Goal: Task Accomplishment & Management: Complete application form

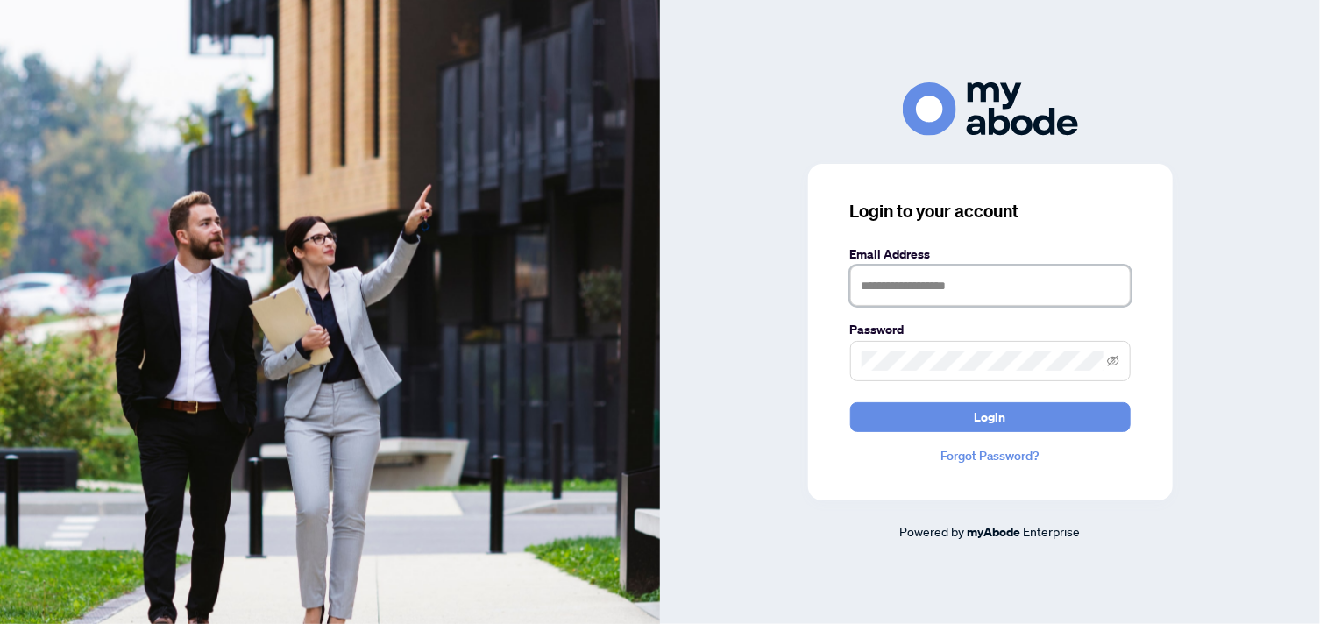
click at [917, 290] on input "text" at bounding box center [990, 286] width 280 height 40
type input "**********"
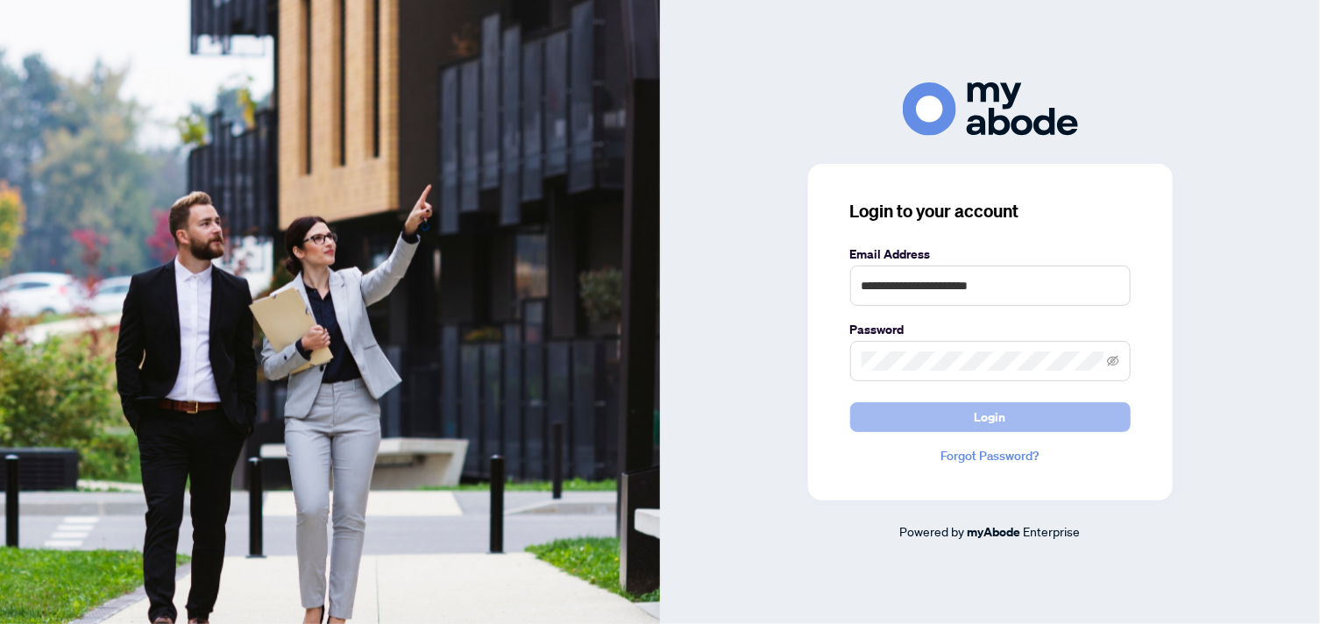
click at [948, 415] on button "Login" at bounding box center [990, 417] width 280 height 30
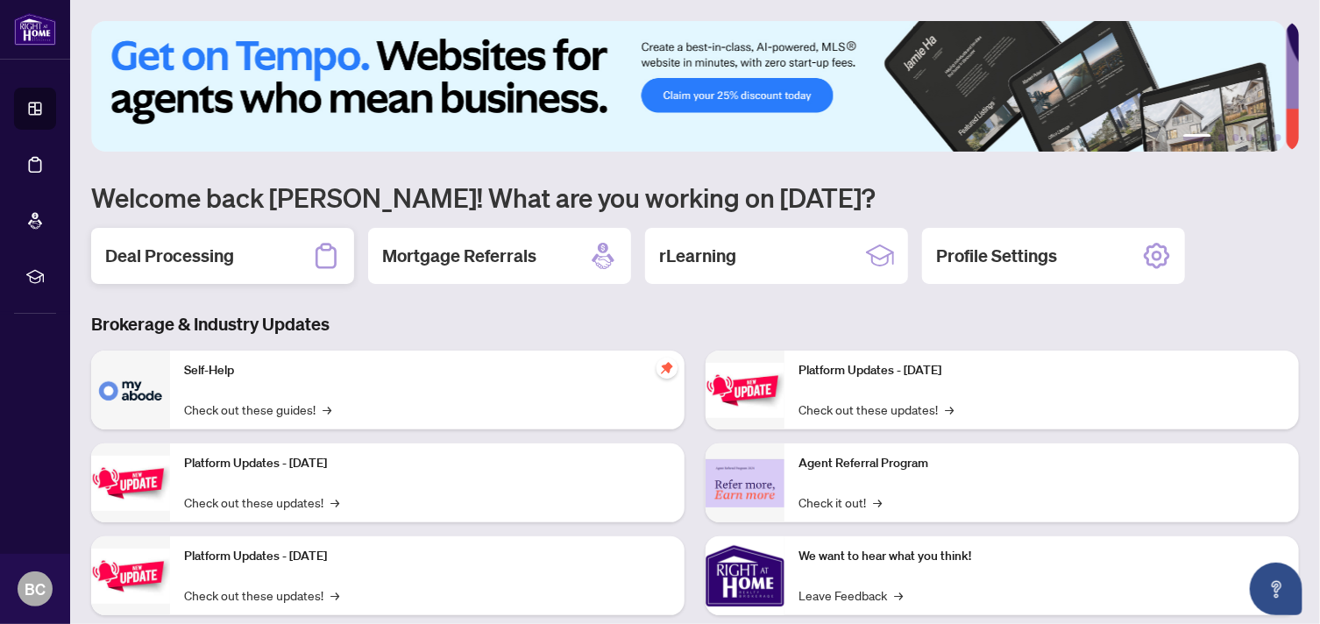
click at [206, 244] on h2 "Deal Processing" at bounding box center [169, 256] width 129 height 25
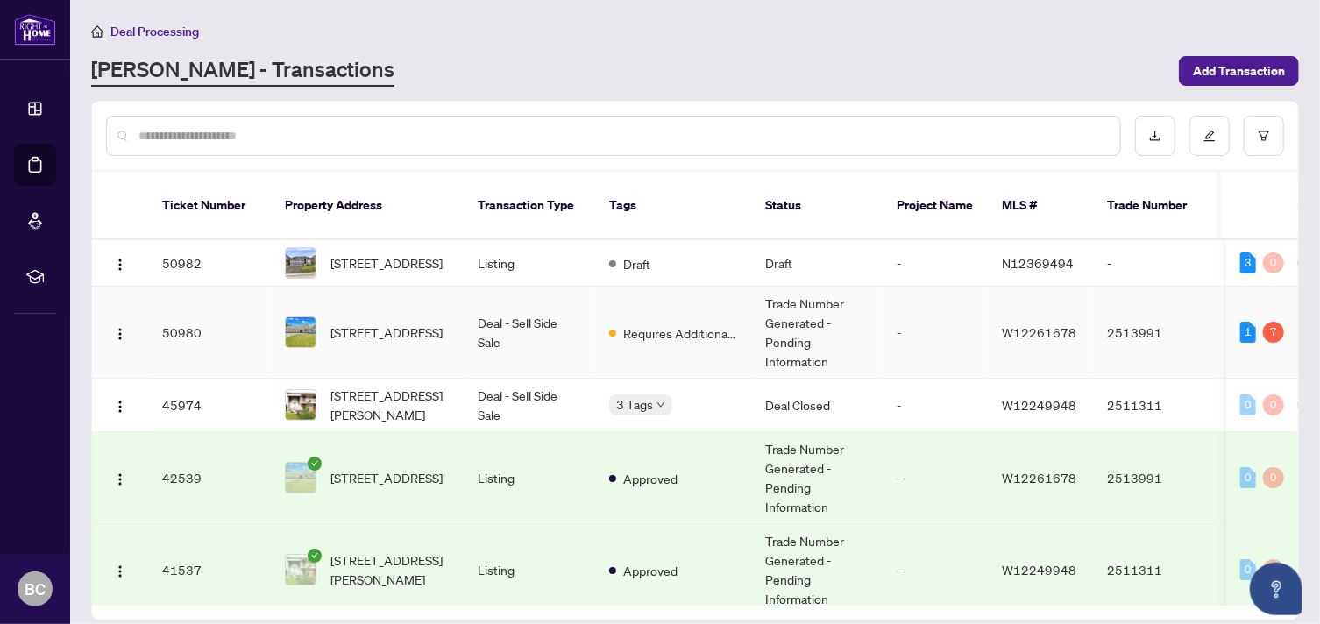
click at [450, 322] on td "15848 MOUNTAINVIEW Rd, Caledon, Ontario L7C 2V2, Canada" at bounding box center [367, 333] width 193 height 92
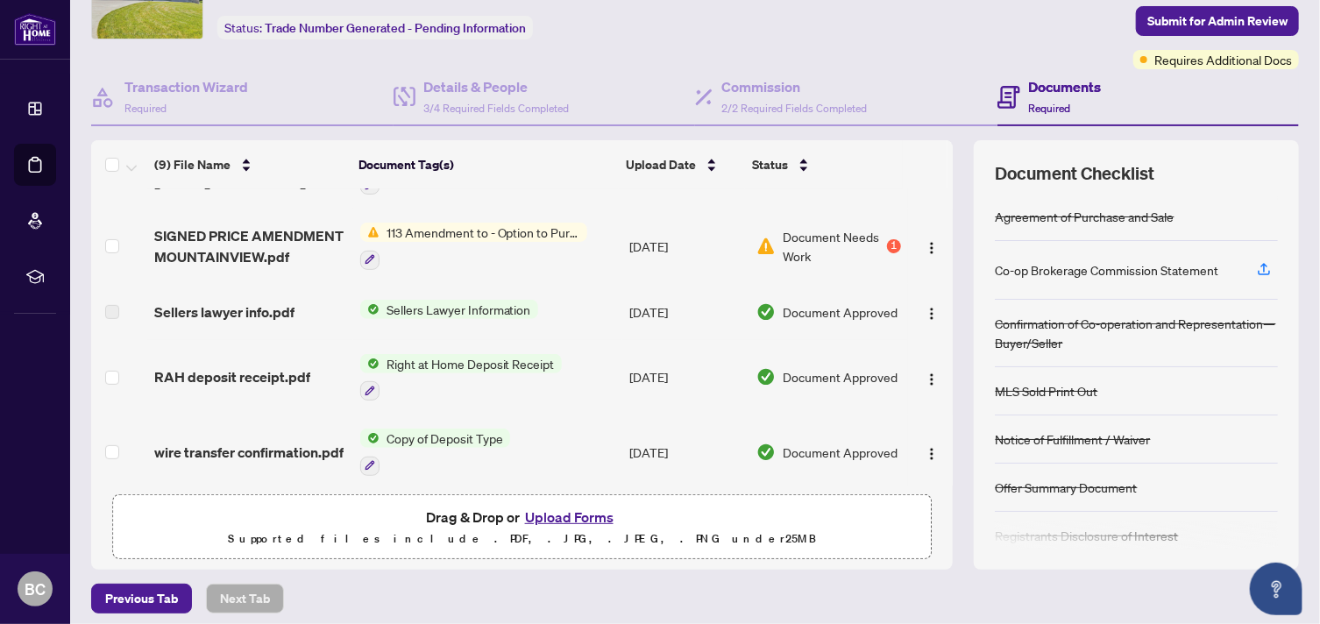
scroll to position [108, 0]
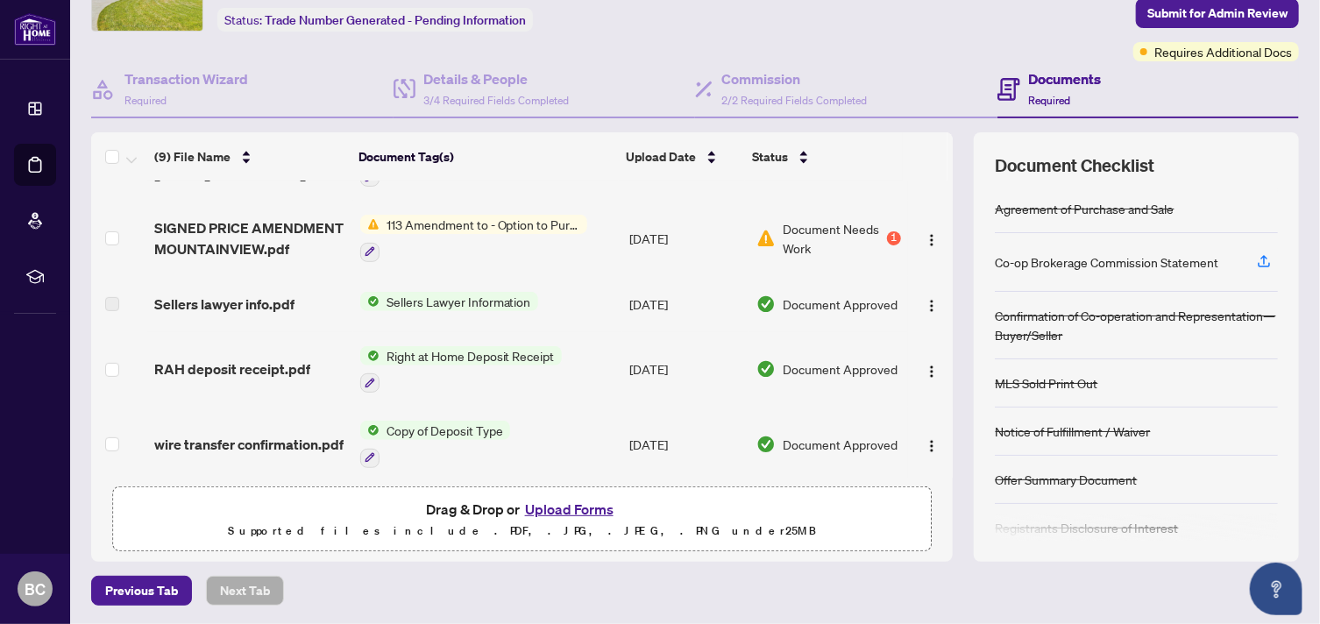
click at [554, 511] on button "Upload Forms" at bounding box center [569, 509] width 99 height 23
click at [548, 505] on button "Upload Forms" at bounding box center [569, 509] width 99 height 23
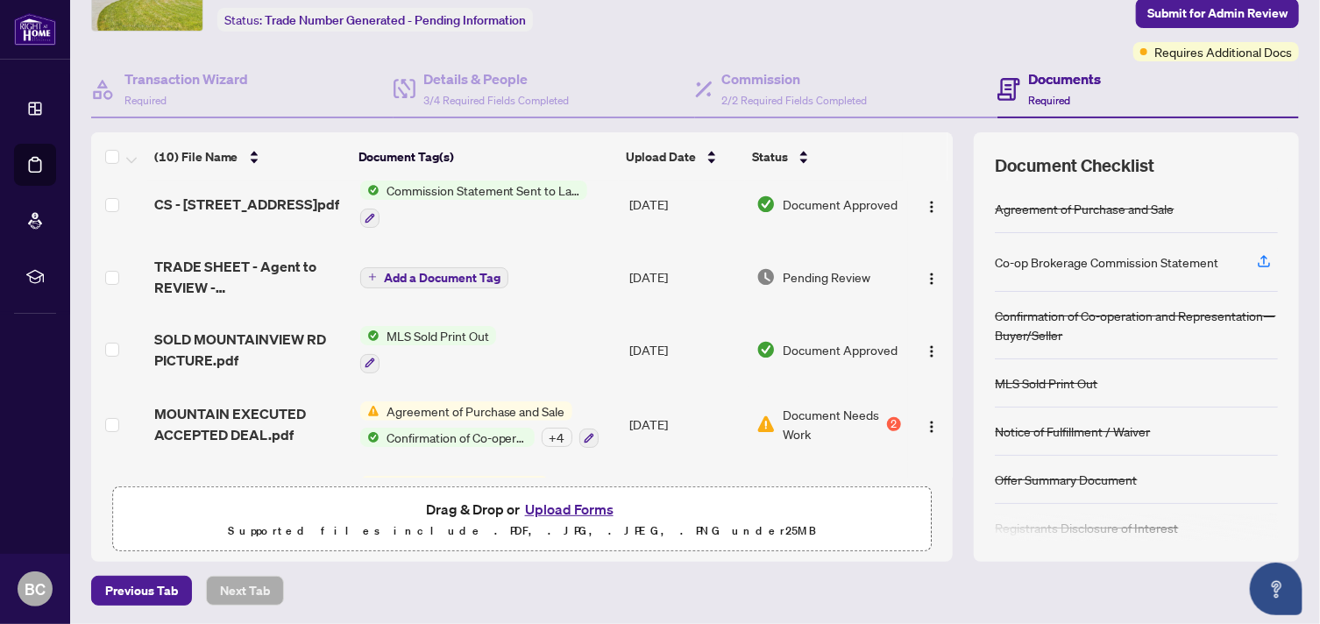
scroll to position [0, 0]
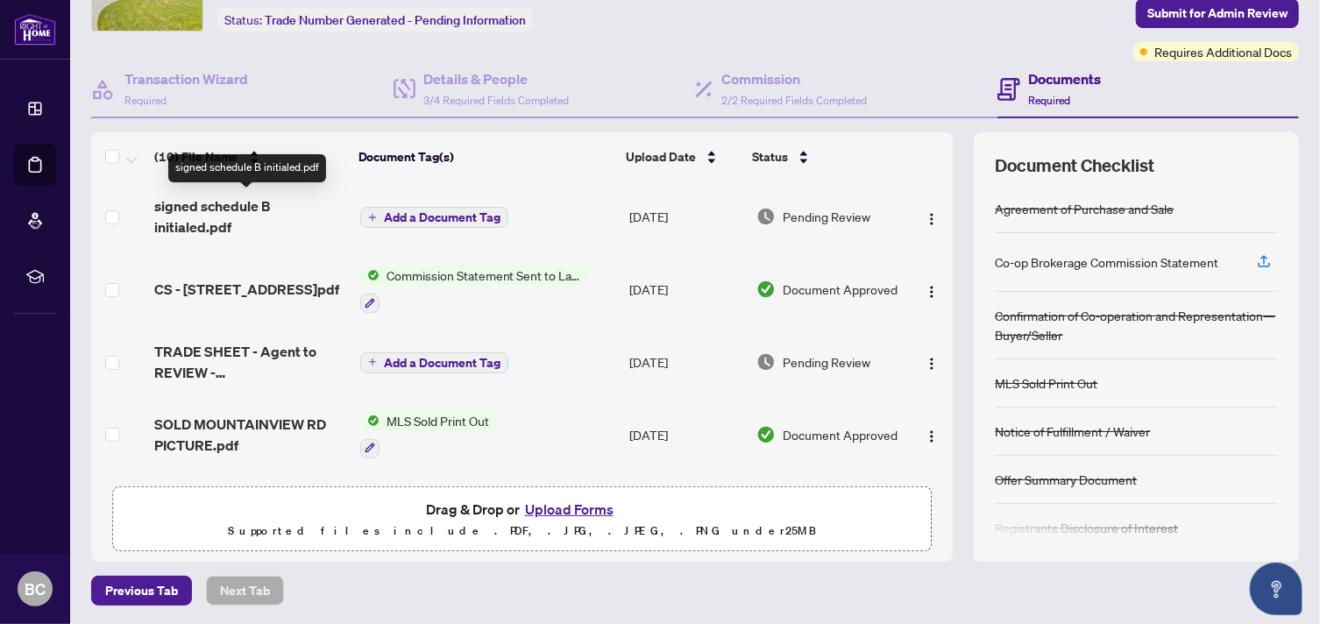
click at [226, 202] on span "signed schedule B initialed.pdf" at bounding box center [250, 216] width 192 height 42
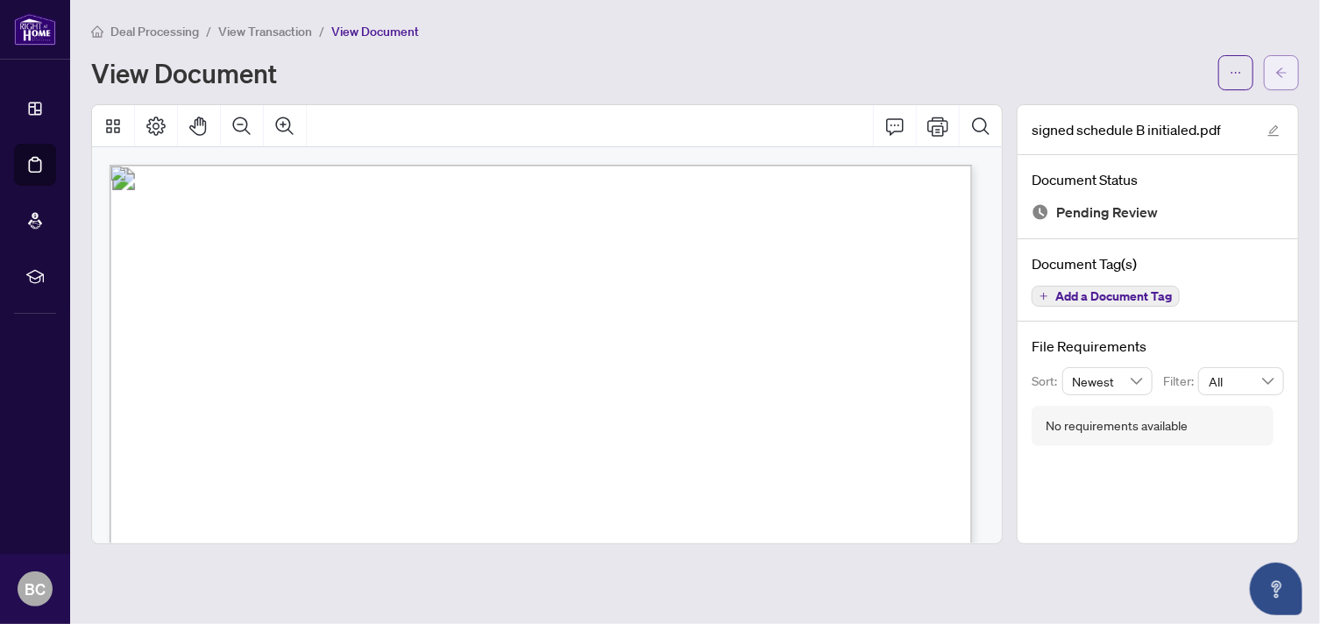
click at [1273, 70] on button "button" at bounding box center [1281, 72] width 35 height 35
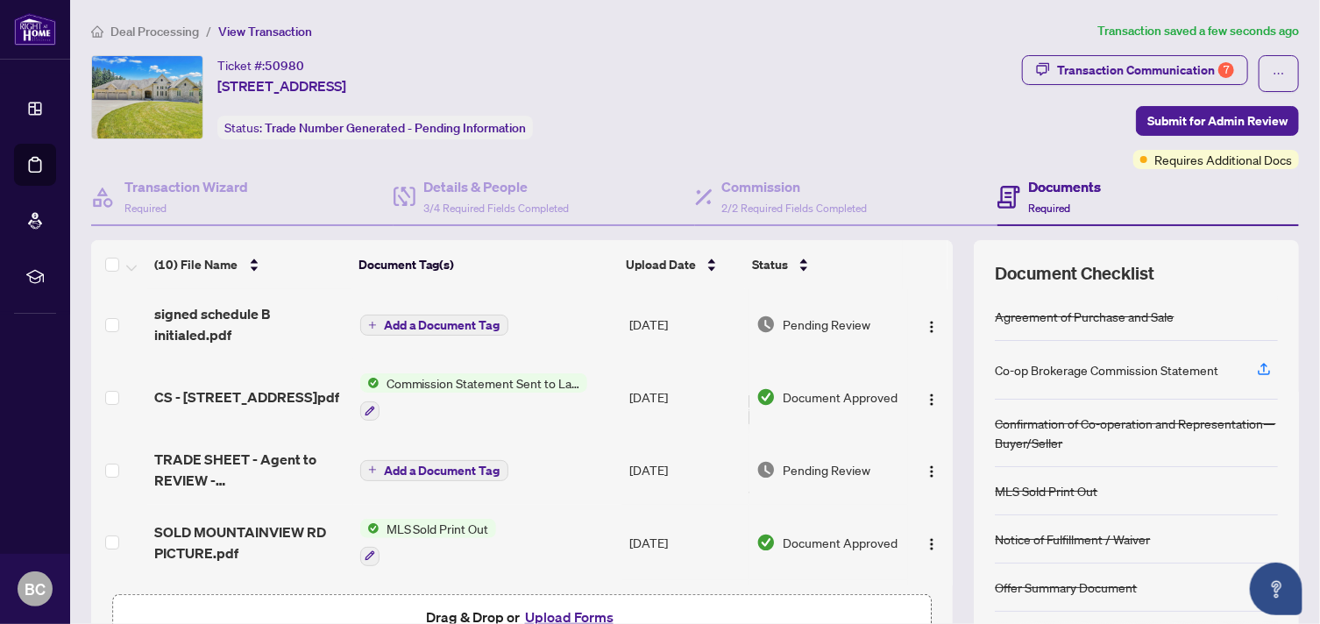
click at [449, 319] on span "Add a Document Tag" at bounding box center [442, 325] width 117 height 12
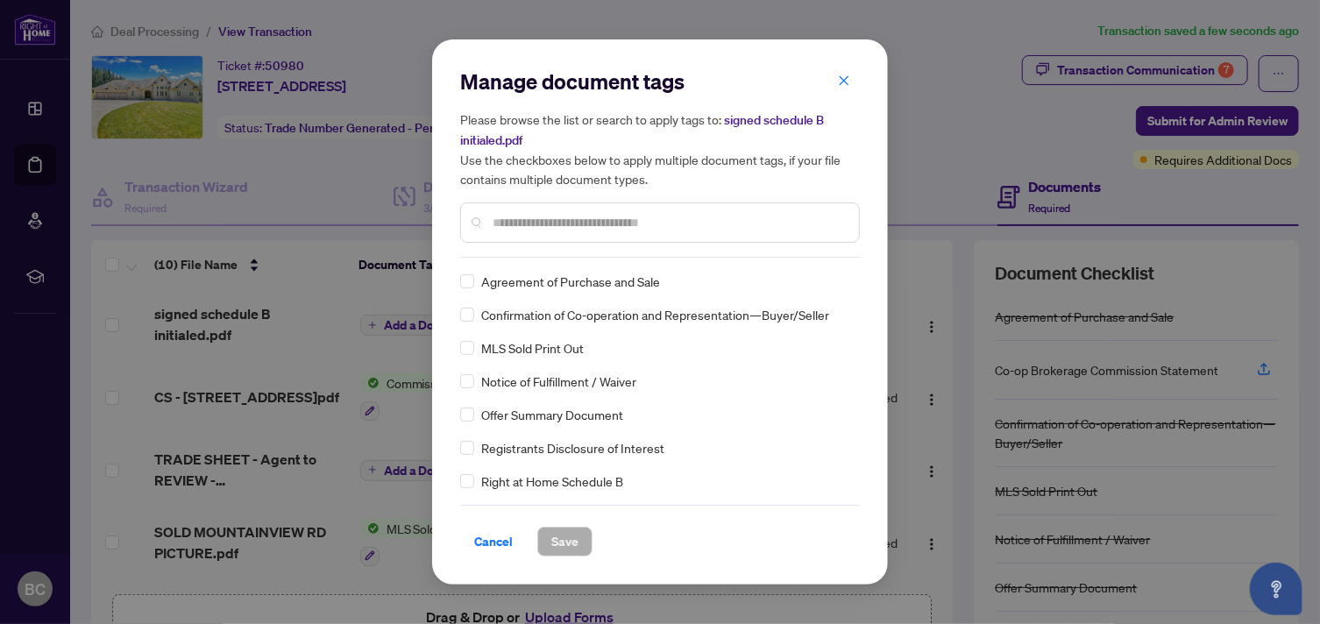
click at [549, 226] on input "text" at bounding box center [668, 222] width 352 height 19
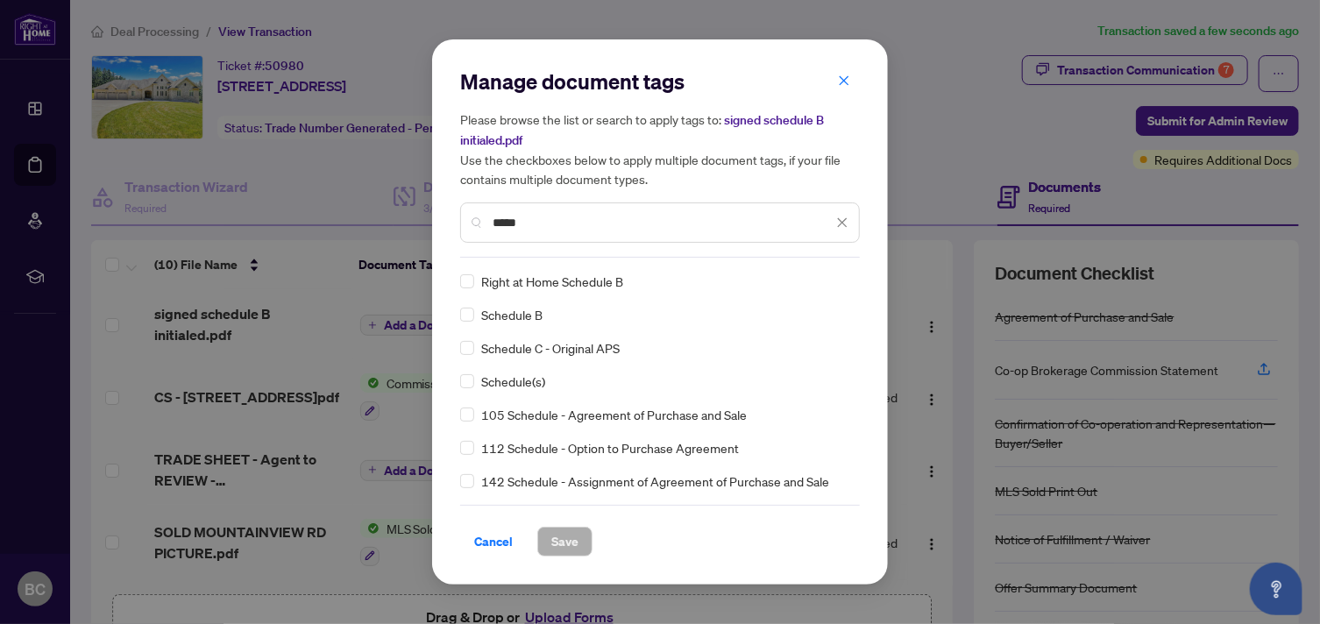
type input "*****"
click at [474, 278] on div "Right at Home Schedule B" at bounding box center [654, 281] width 389 height 19
click at [571, 533] on span "Save" at bounding box center [564, 542] width 27 height 28
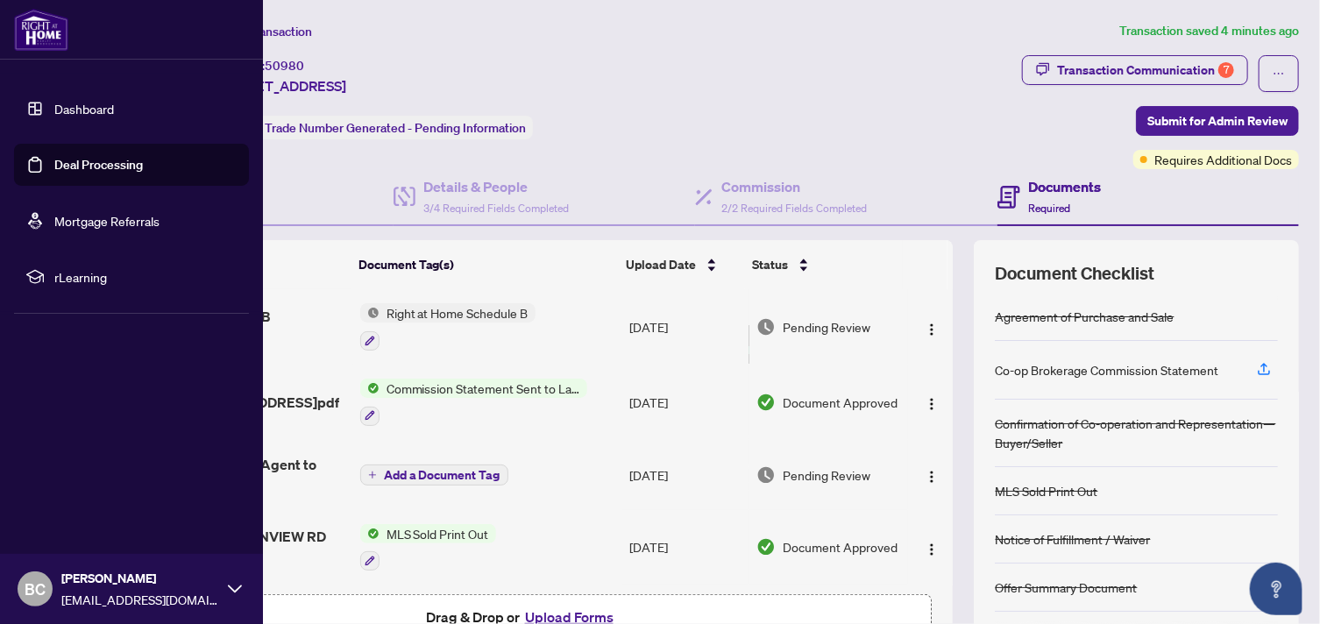
click at [63, 159] on link "Deal Processing" at bounding box center [98, 165] width 89 height 16
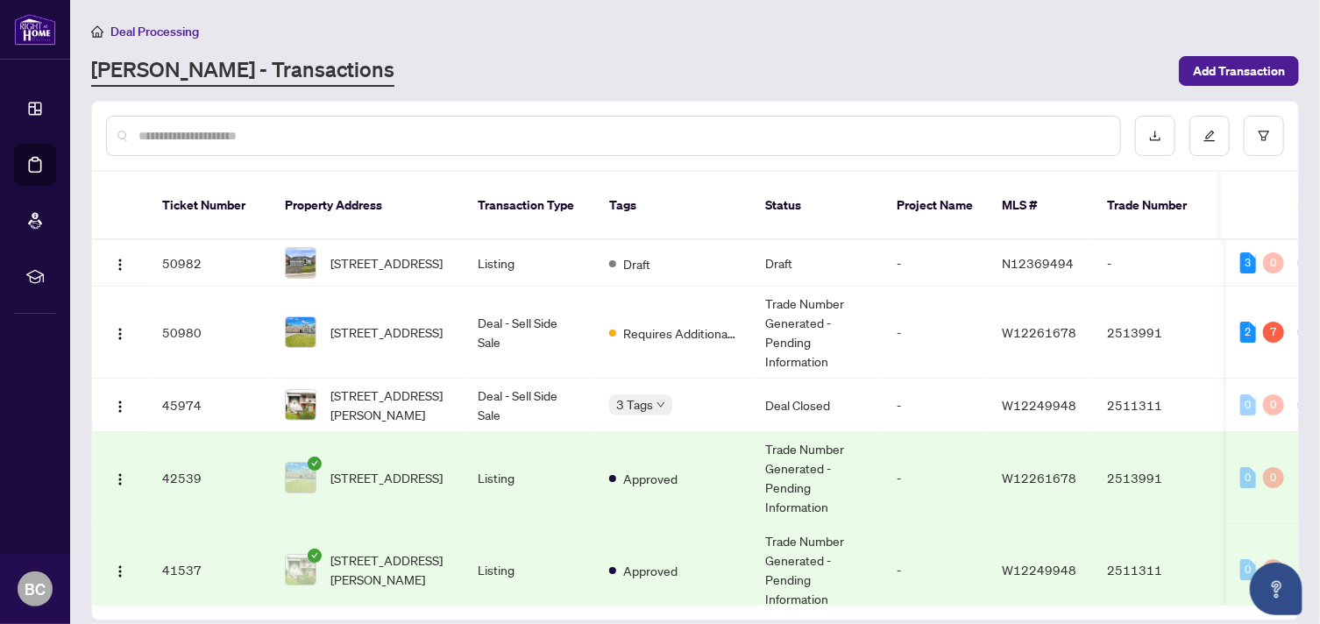
click at [496, 457] on td "Listing" at bounding box center [529, 478] width 131 height 92
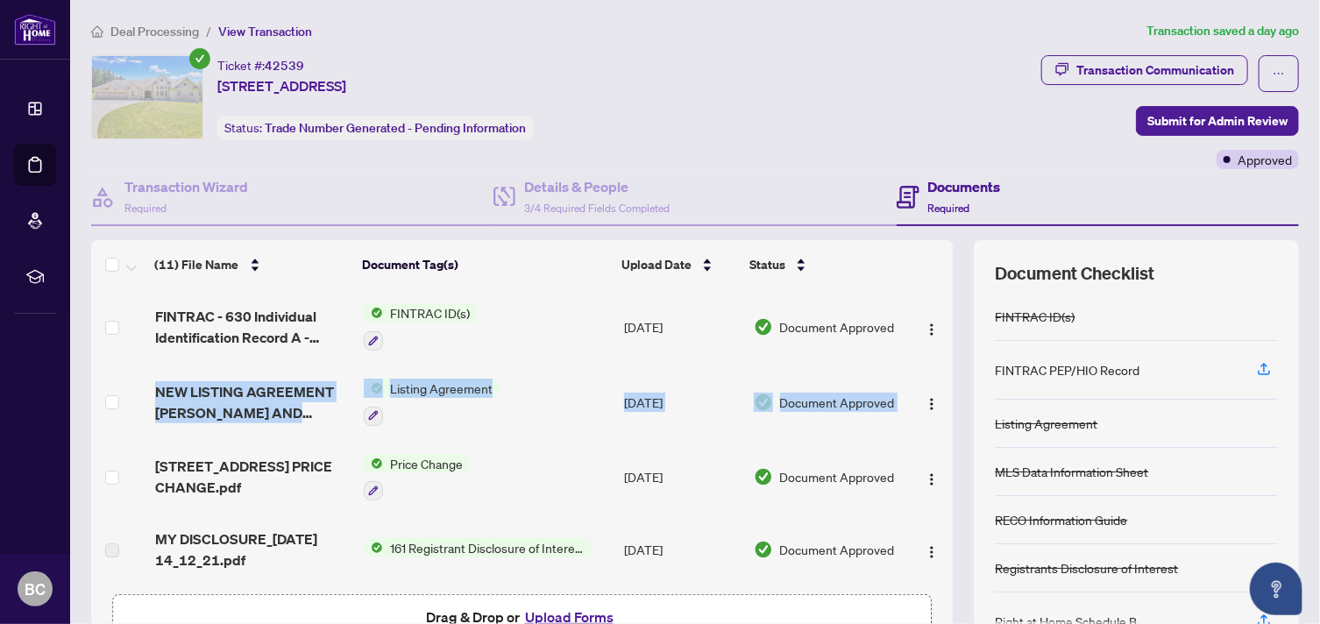
drag, startPoint x: 934, startPoint y: 344, endPoint x: 920, endPoint y: 424, distance: 81.8
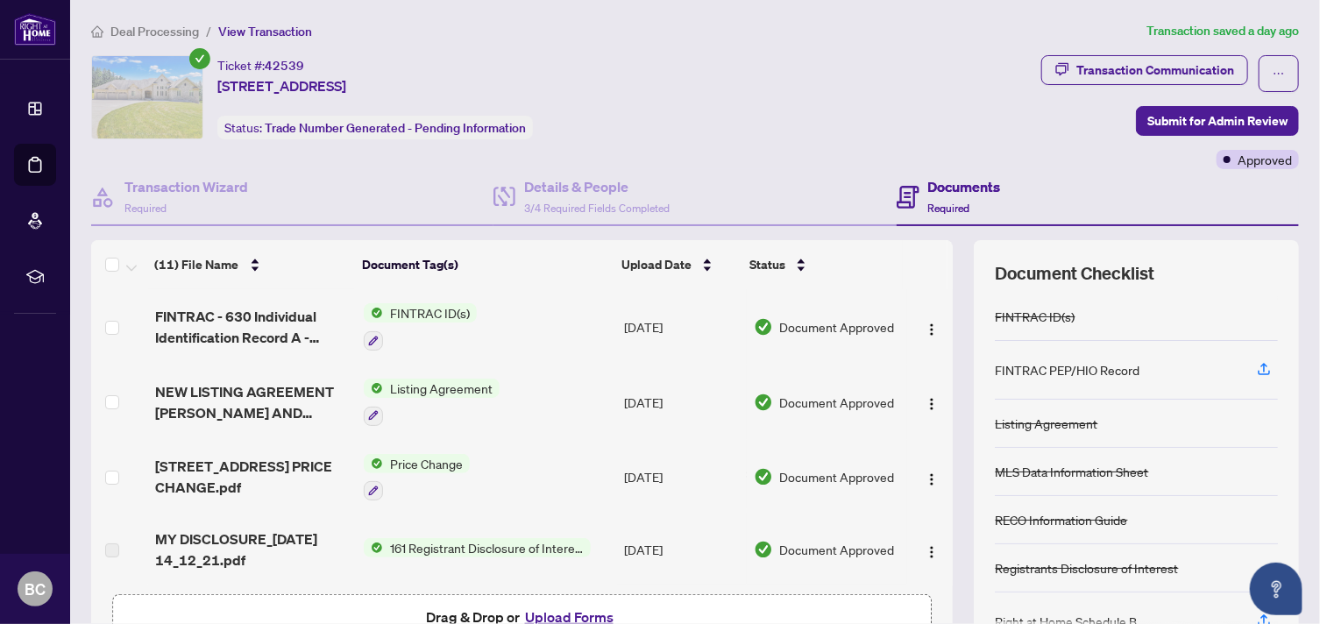
click at [771, 132] on div "Ticket #: 42539 15848 MOUNTAINVIEW Rd, Caledon, Ontario L7C 2V2, Canada Status:…" at bounding box center [562, 97] width 943 height 84
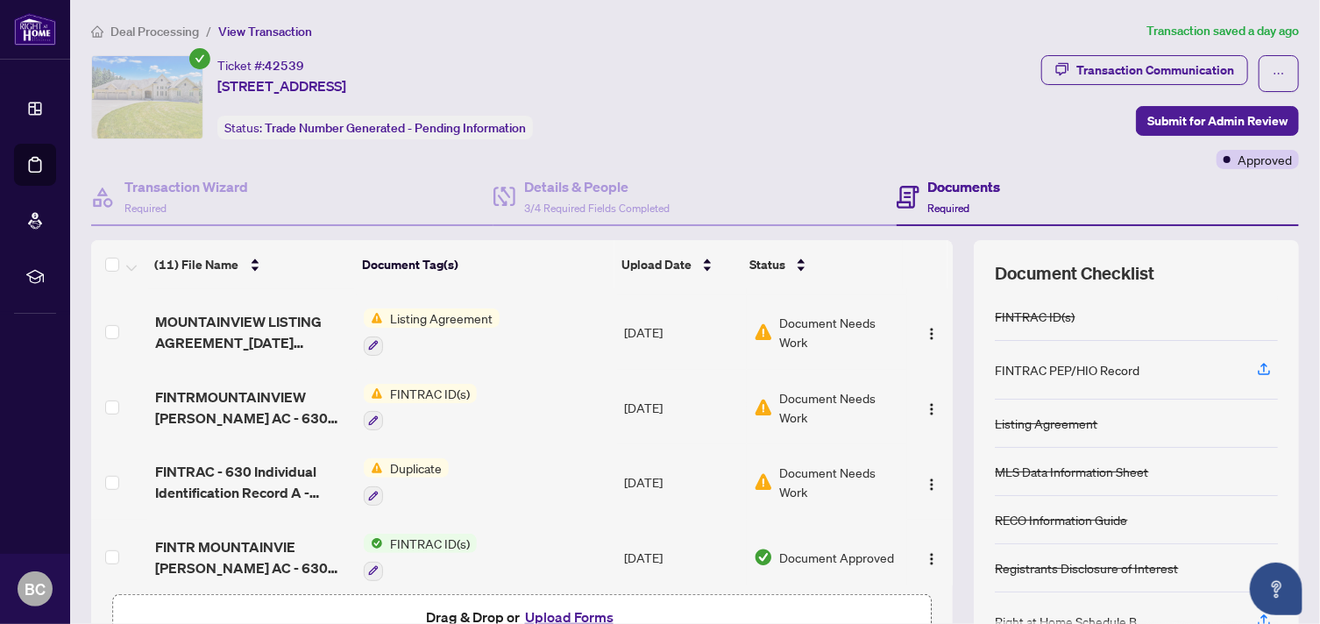
scroll to position [517, 0]
click at [556, 615] on button "Upload Forms" at bounding box center [569, 617] width 99 height 23
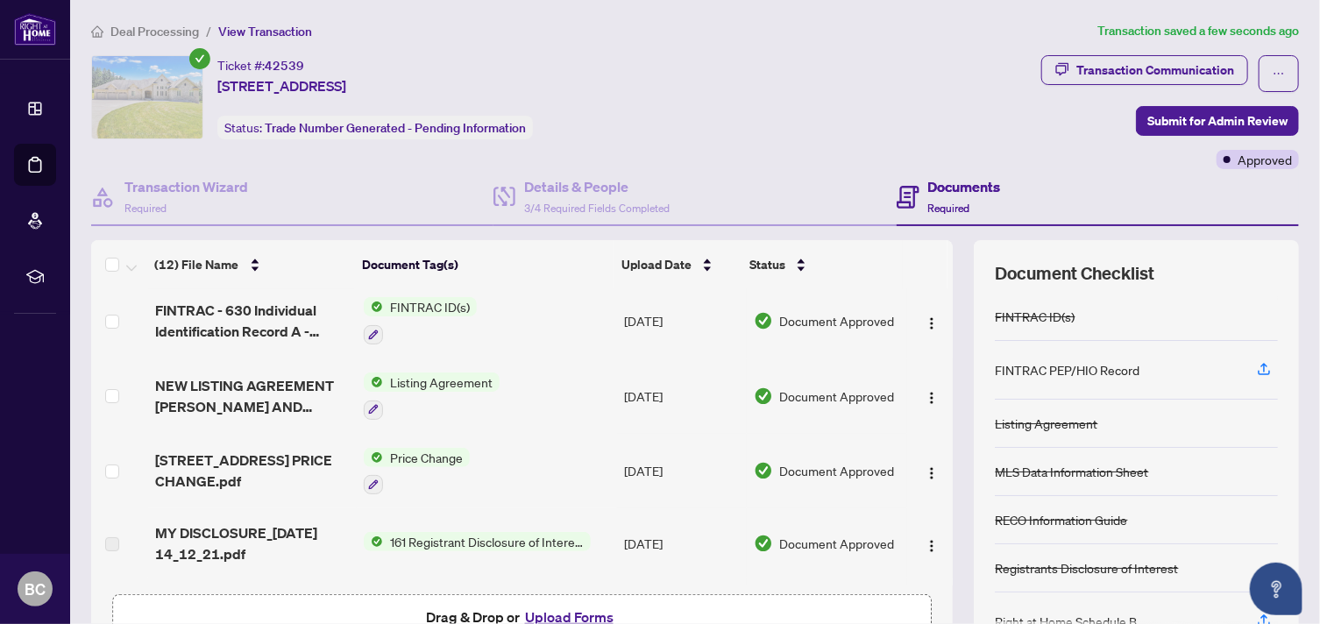
scroll to position [0, 0]
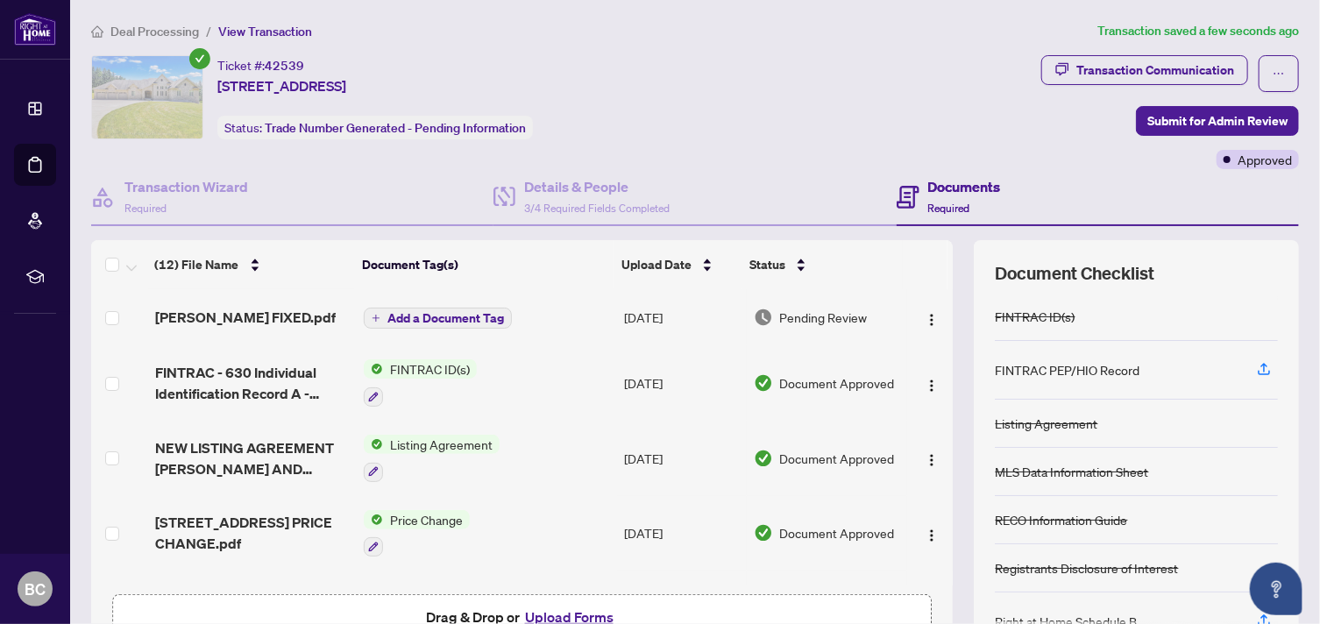
click at [420, 312] on span "Add a Document Tag" at bounding box center [445, 318] width 117 height 12
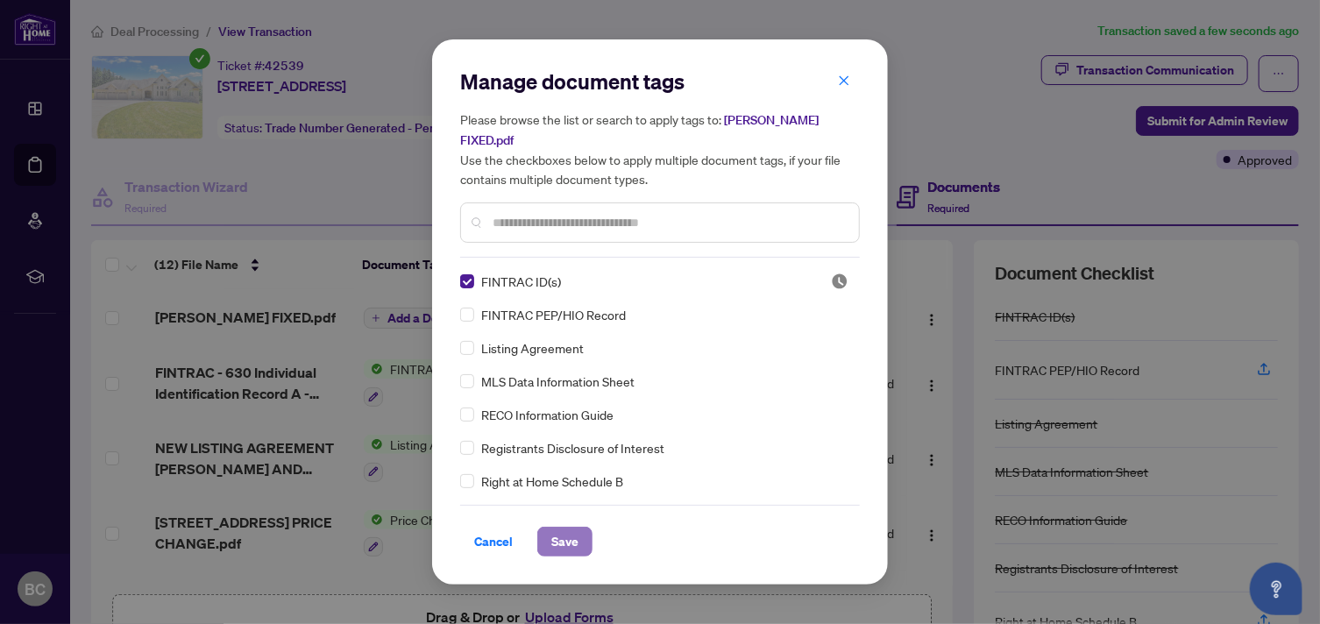
click at [561, 537] on span "Save" at bounding box center [564, 542] width 27 height 28
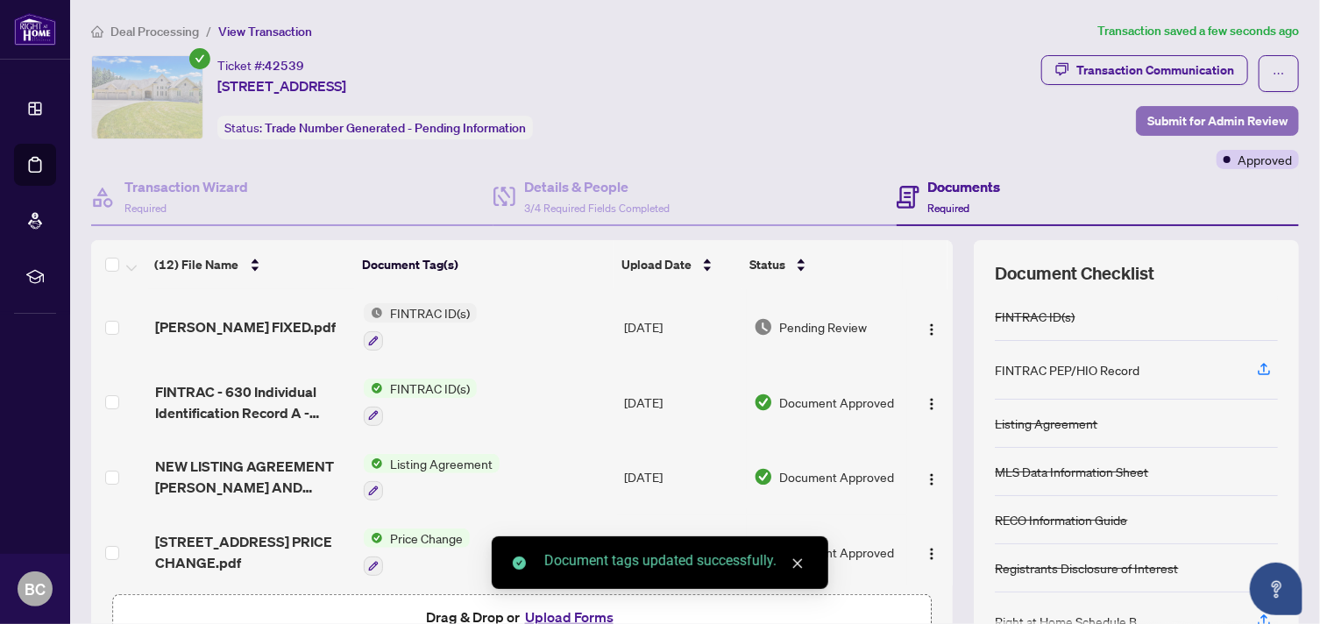
click at [1167, 120] on span "Submit for Admin Review" at bounding box center [1217, 121] width 140 height 28
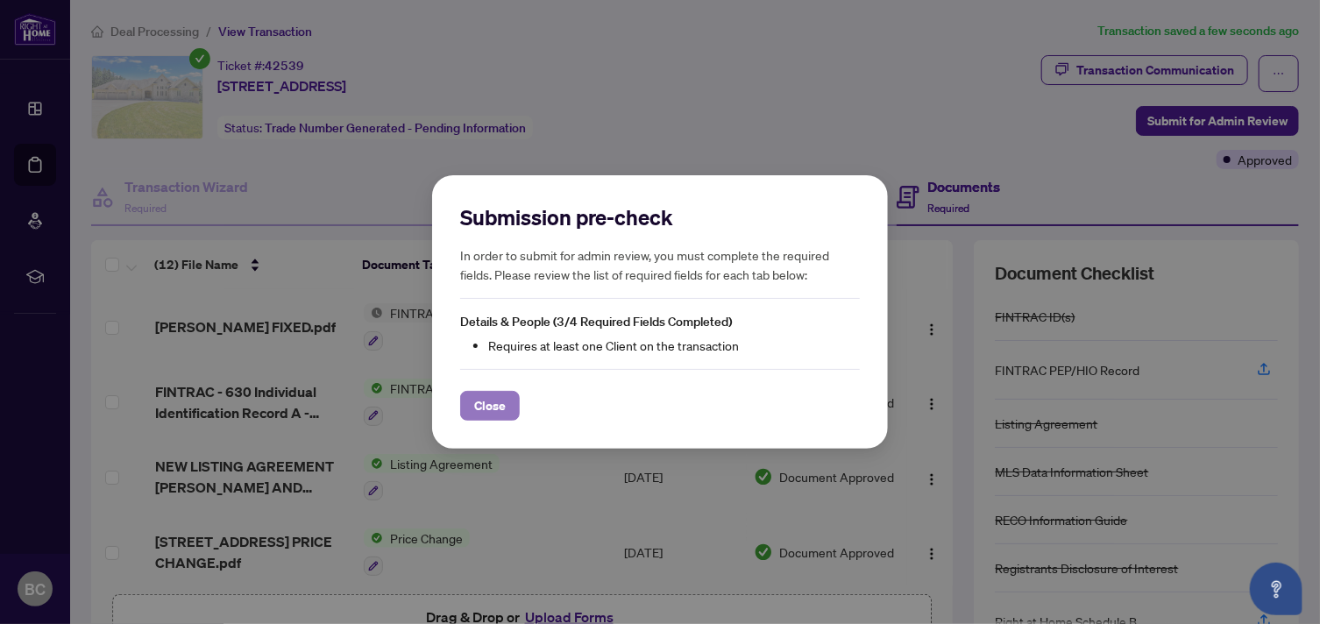
click at [493, 397] on span "Close" at bounding box center [490, 406] width 32 height 28
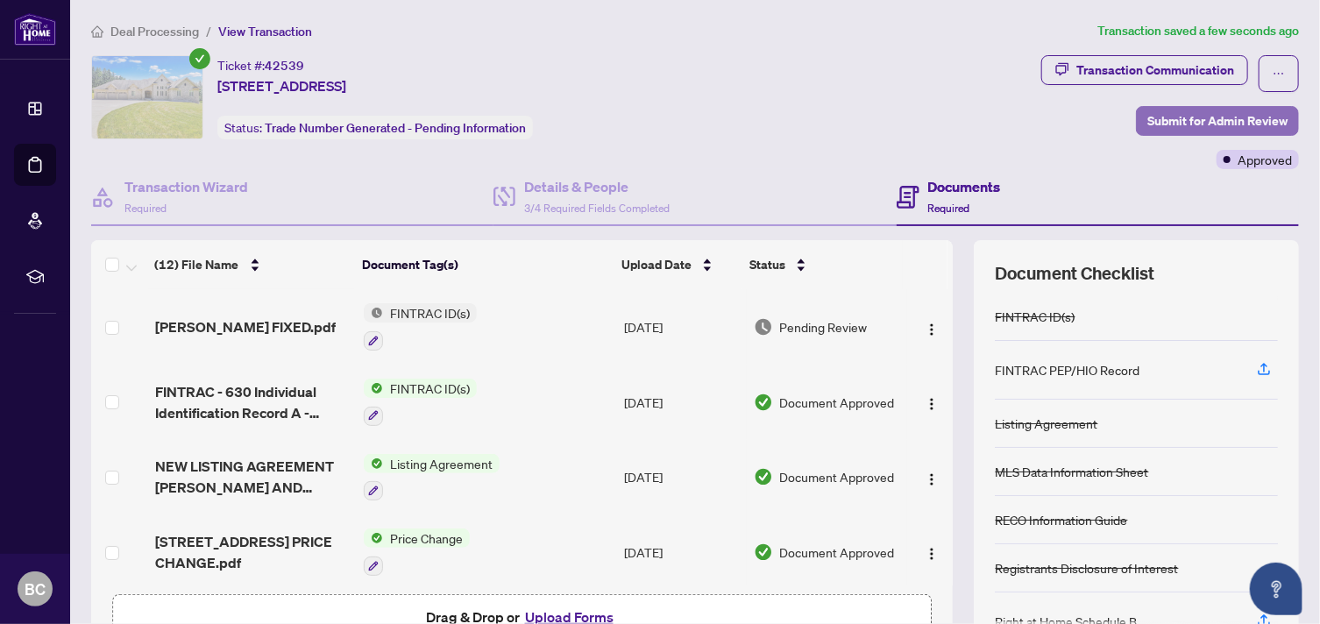
click at [1152, 110] on span "Submit for Admin Review" at bounding box center [1217, 121] width 140 height 28
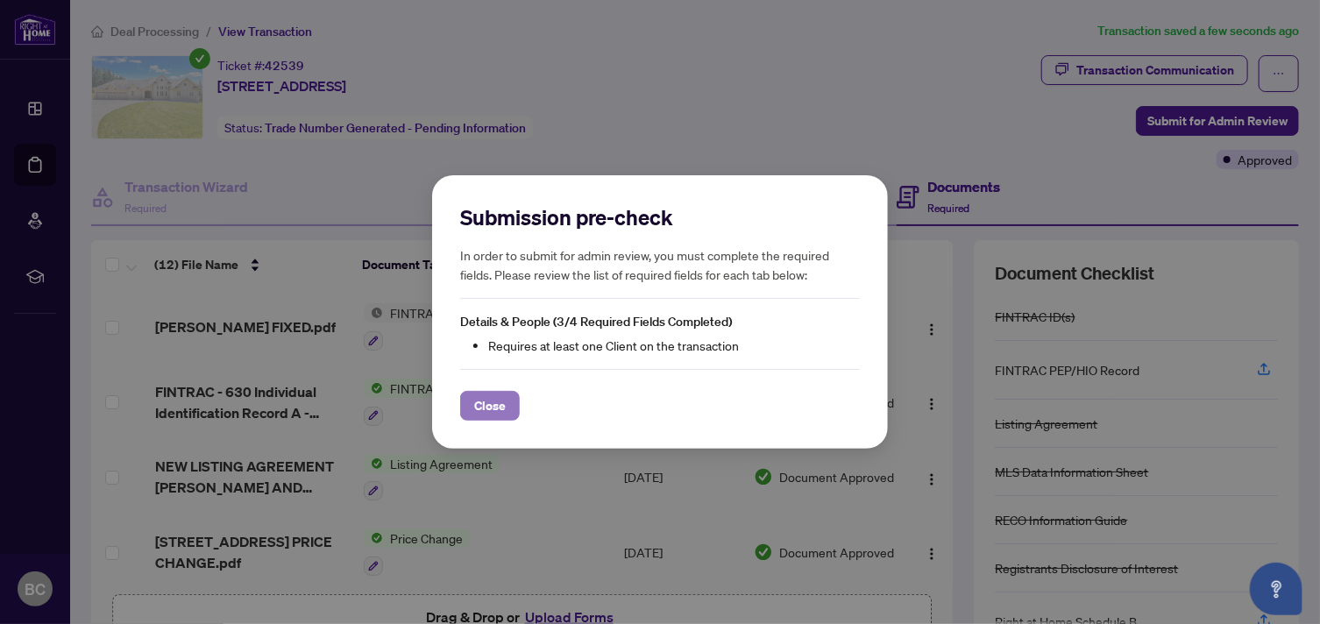
click at [480, 393] on span "Close" at bounding box center [490, 406] width 32 height 28
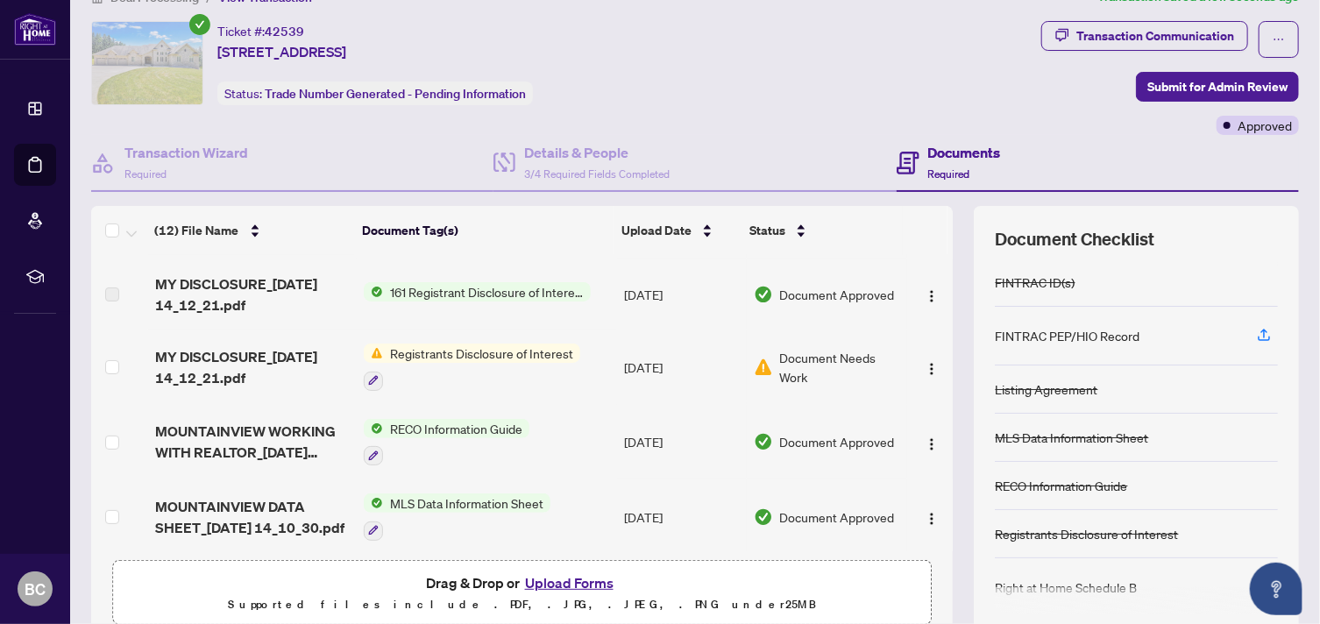
scroll to position [301, 0]
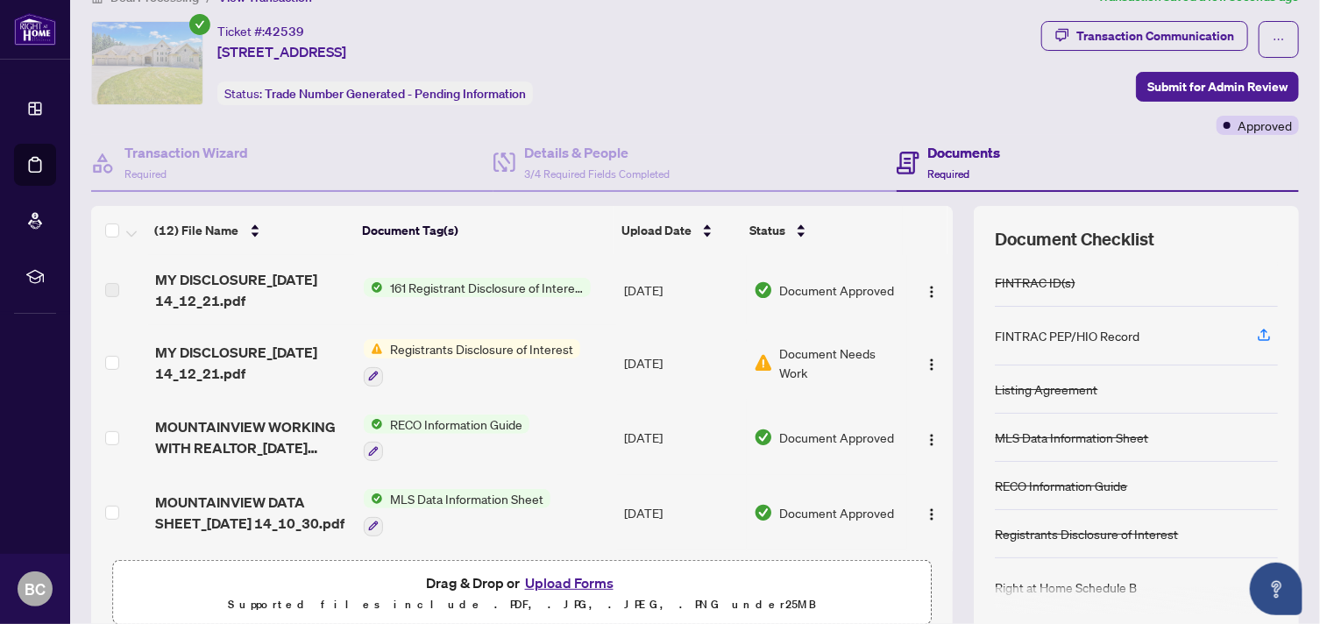
click at [439, 340] on span "Registrants Disclosure of Interest" at bounding box center [481, 348] width 197 height 19
click at [804, 344] on span "Document Needs Work" at bounding box center [840, 363] width 121 height 39
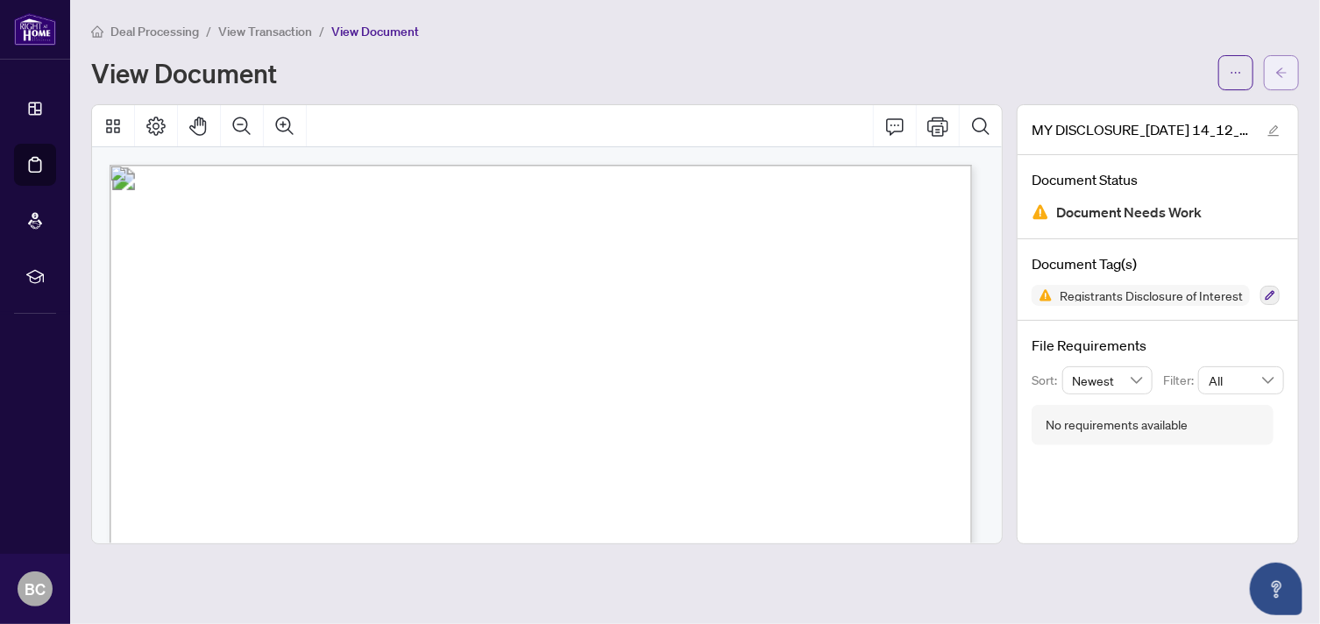
click at [1280, 67] on icon "arrow-left" at bounding box center [1281, 73] width 12 height 12
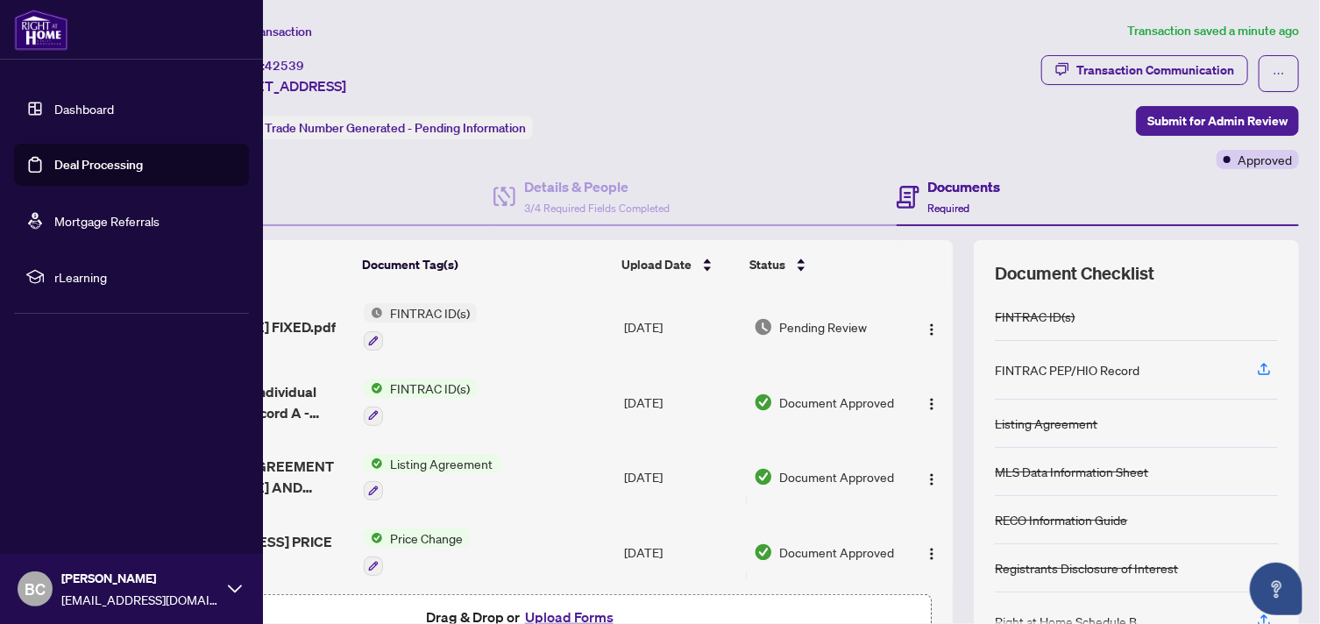
click at [77, 167] on link "Deal Processing" at bounding box center [98, 165] width 89 height 16
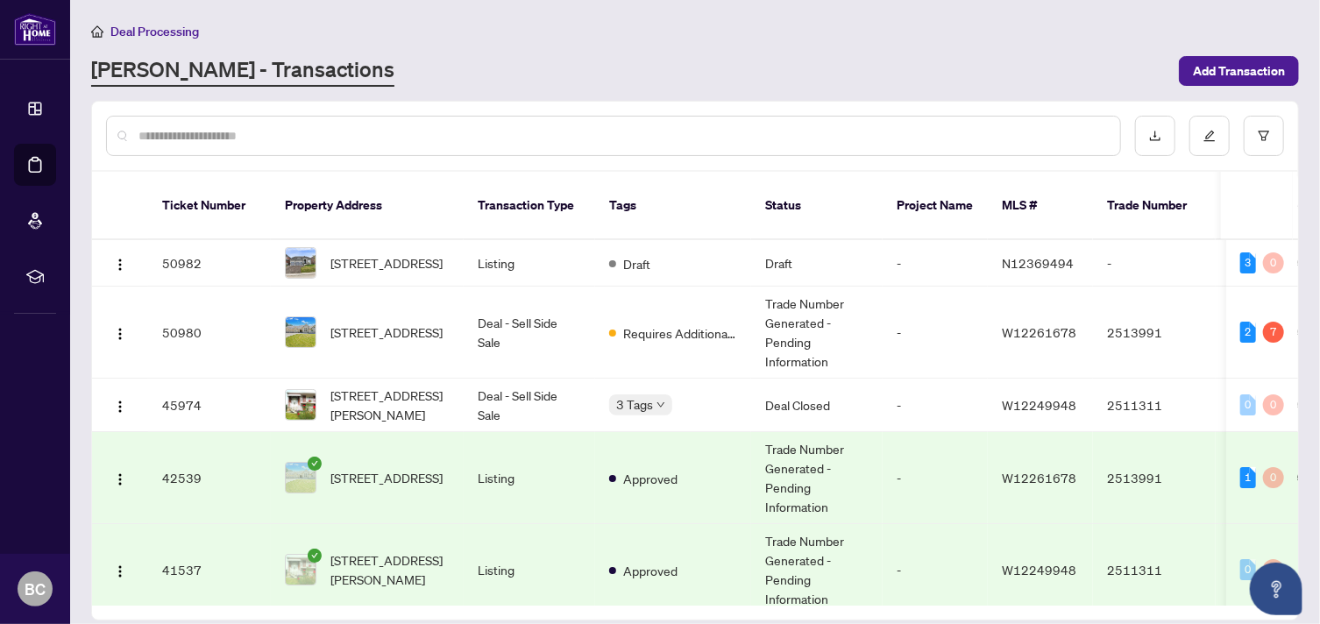
scroll to position [21, 0]
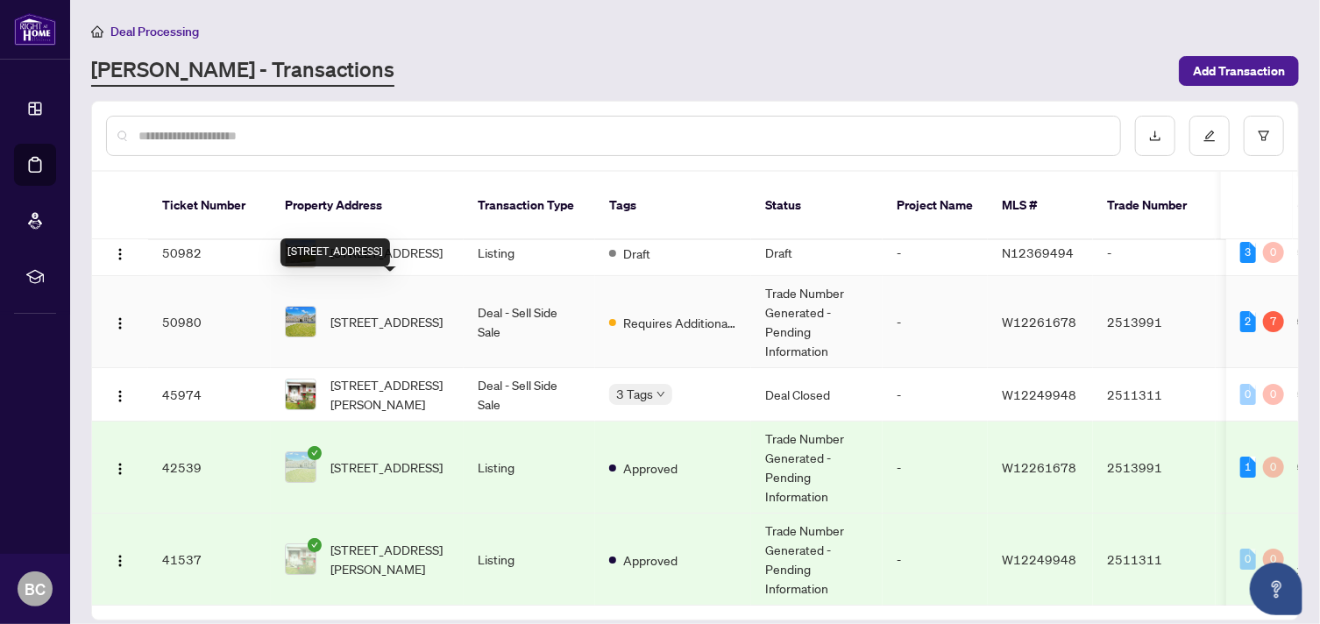
click at [382, 312] on span "15848 MOUNTAINVIEW Rd, Caledon, Ontario L7C 2V2, Canada" at bounding box center [386, 321] width 112 height 19
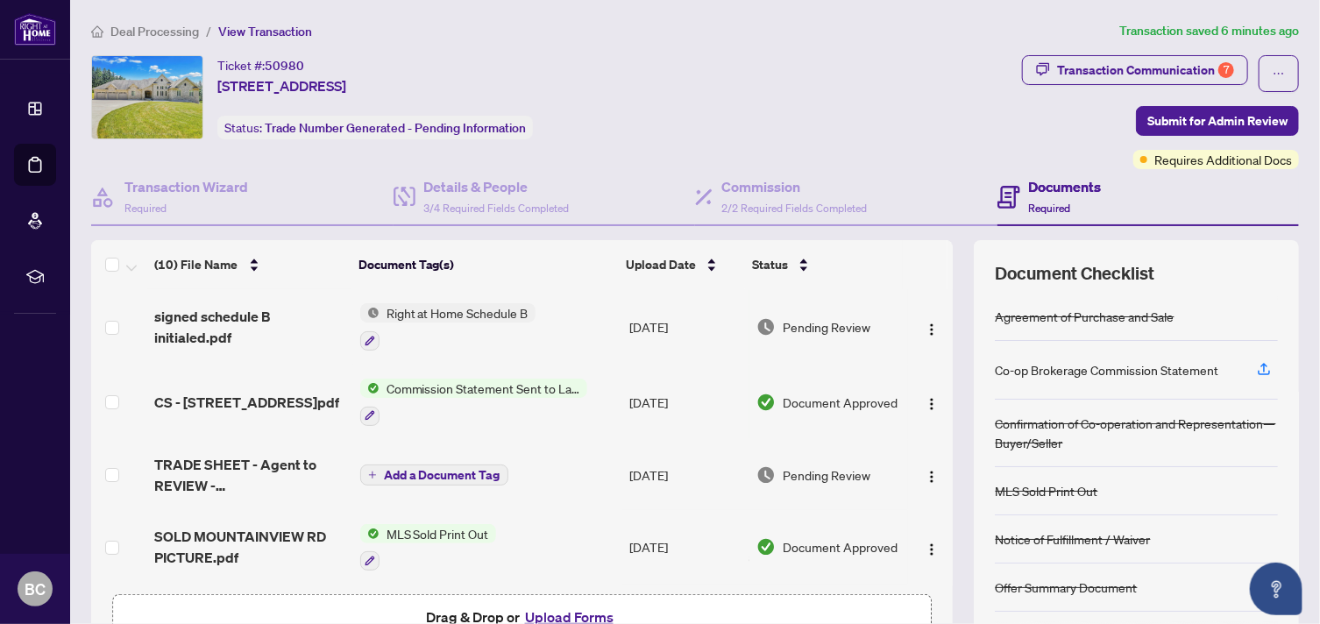
click at [554, 614] on button "Upload Forms" at bounding box center [569, 617] width 99 height 23
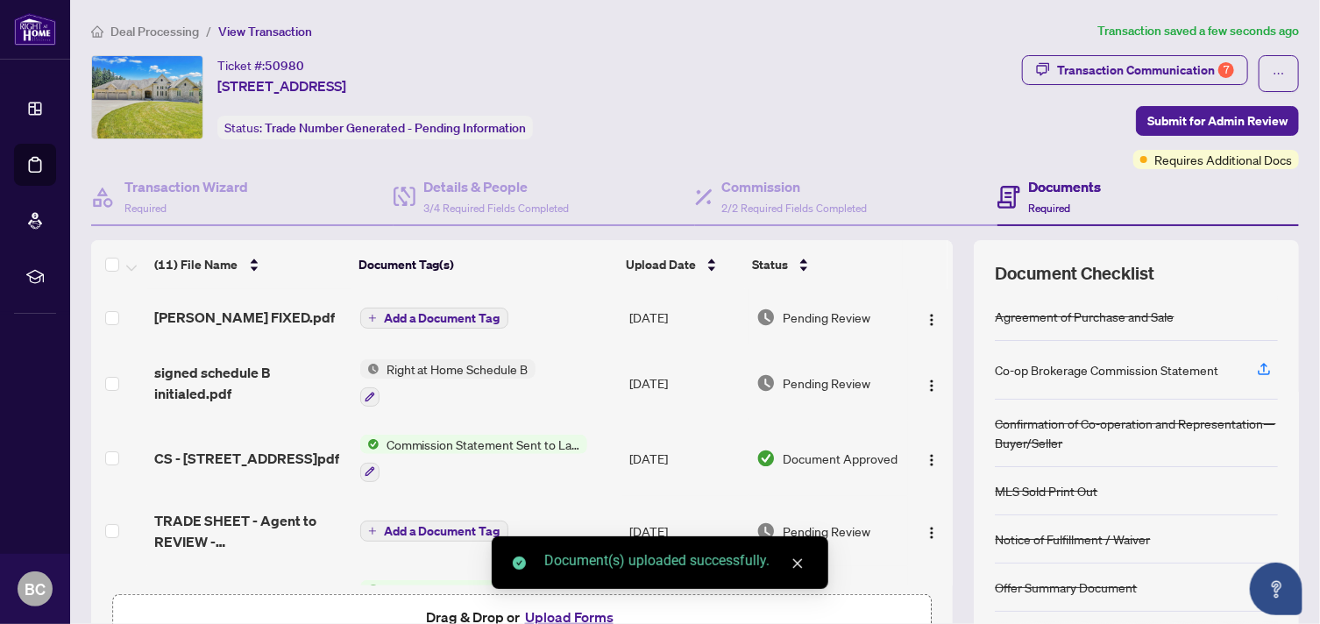
click at [438, 312] on span "Add a Document Tag" at bounding box center [442, 318] width 117 height 12
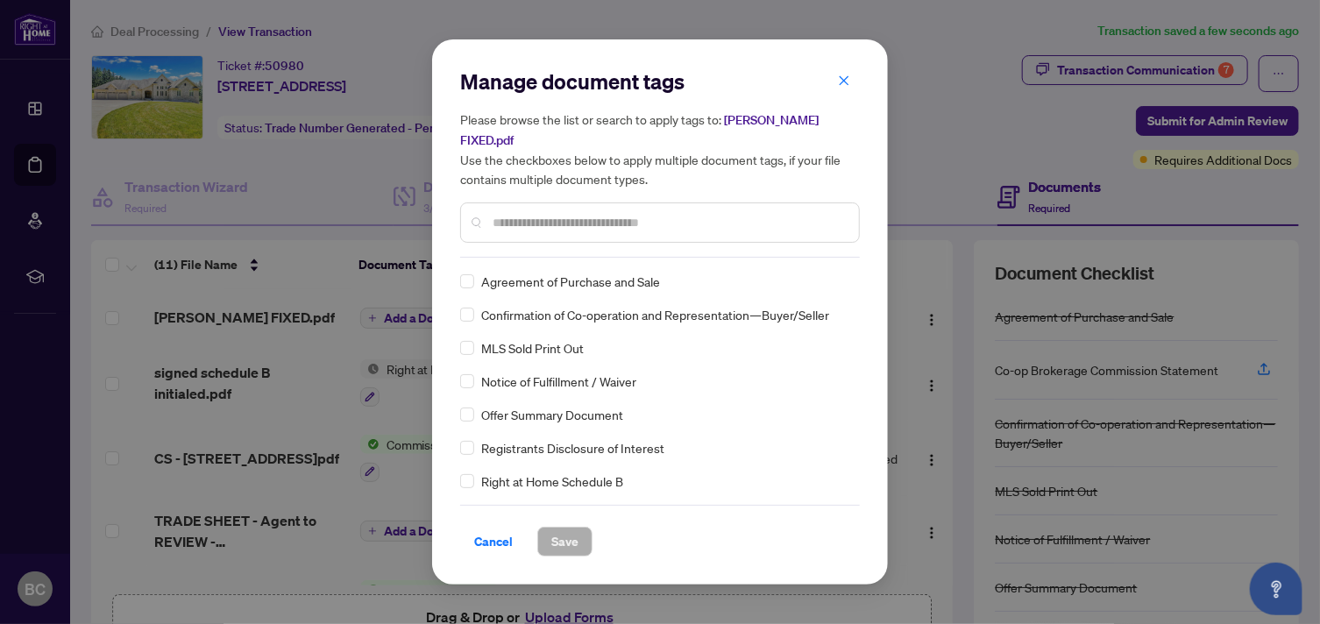
click at [515, 223] on input "text" at bounding box center [668, 222] width 352 height 19
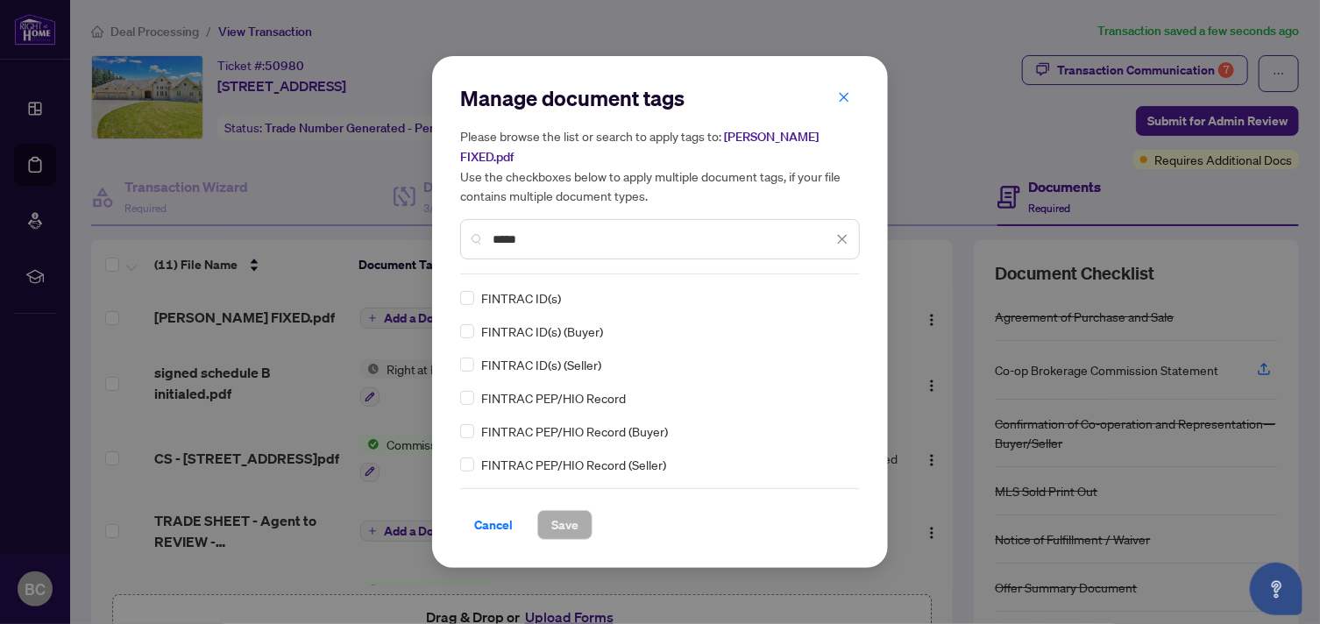
type input "*****"
click at [569, 519] on span "Save" at bounding box center [564, 525] width 27 height 28
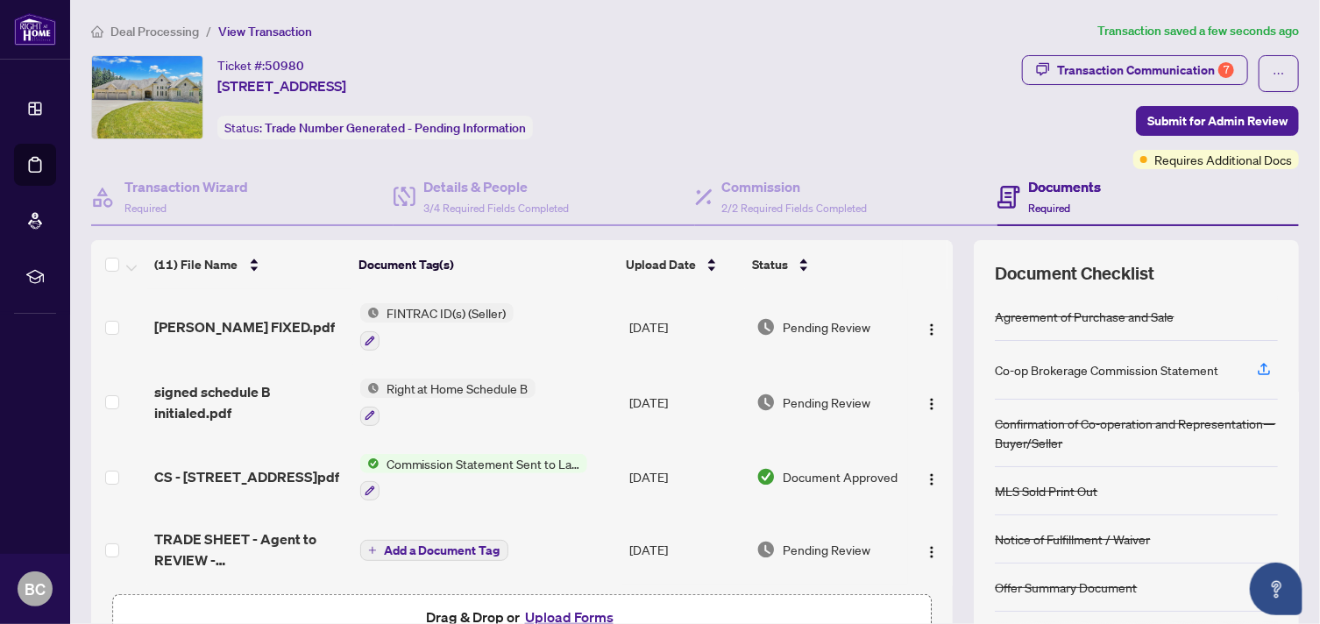
click at [564, 615] on button "Upload Forms" at bounding box center [569, 617] width 99 height 23
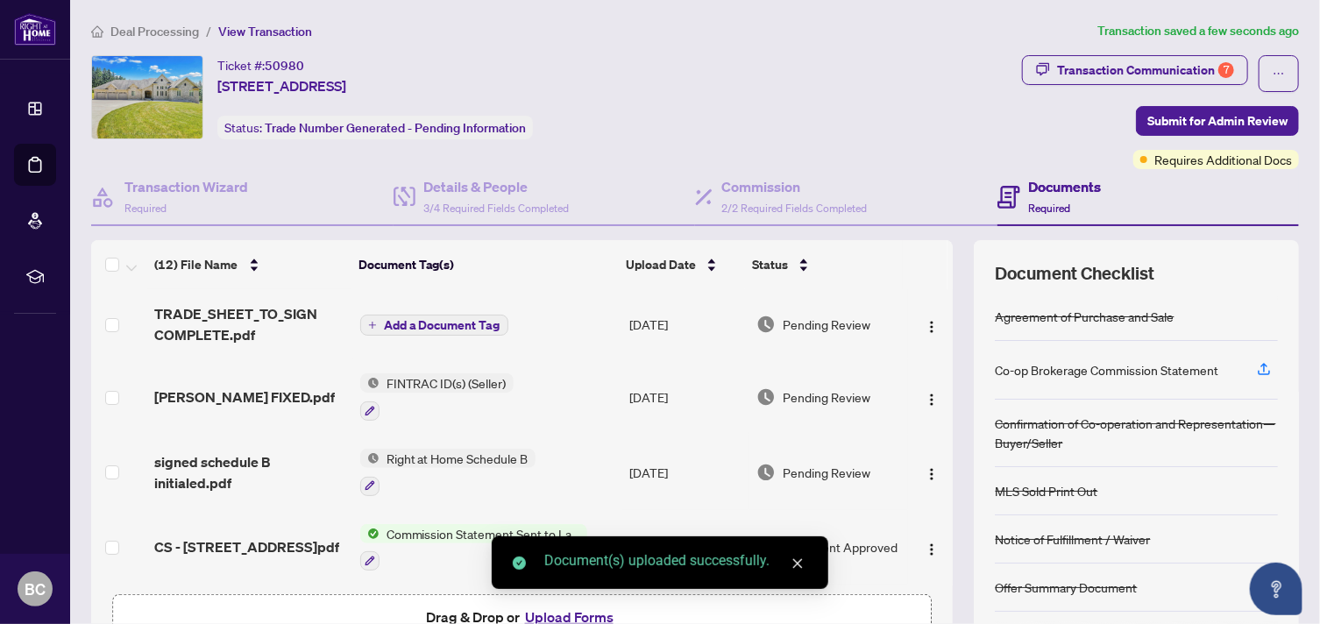
click at [424, 319] on span "Add a Document Tag" at bounding box center [442, 325] width 117 height 12
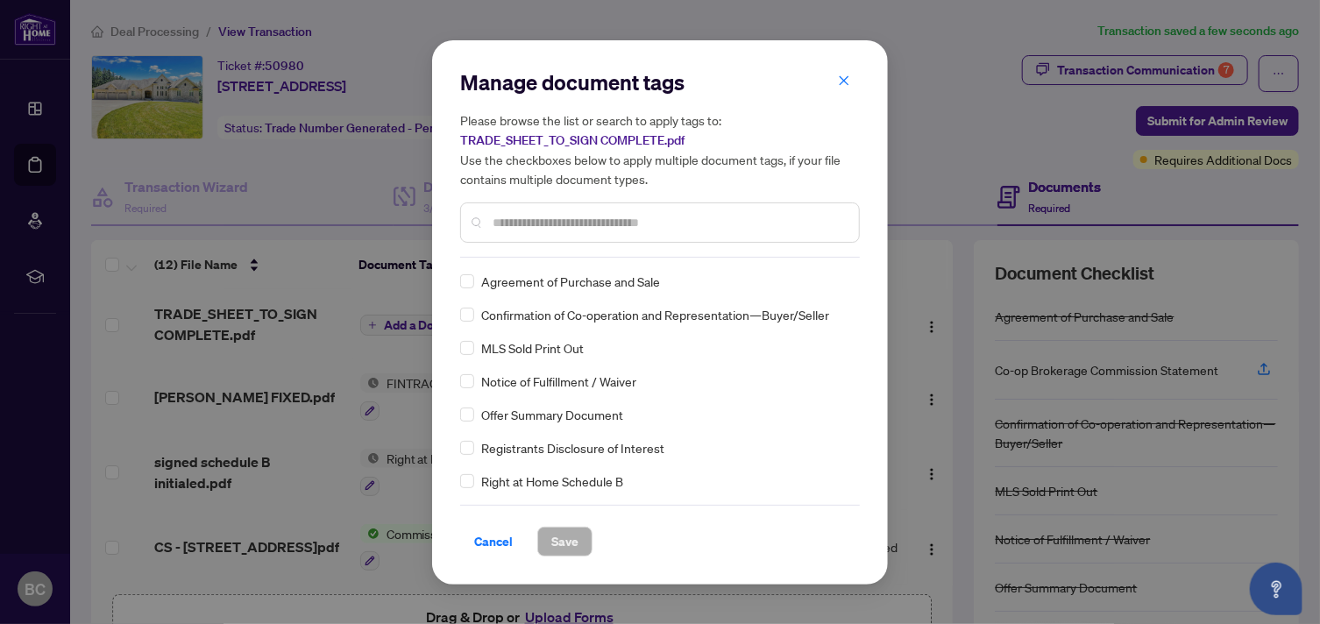
click at [519, 218] on input "text" at bounding box center [668, 222] width 352 height 19
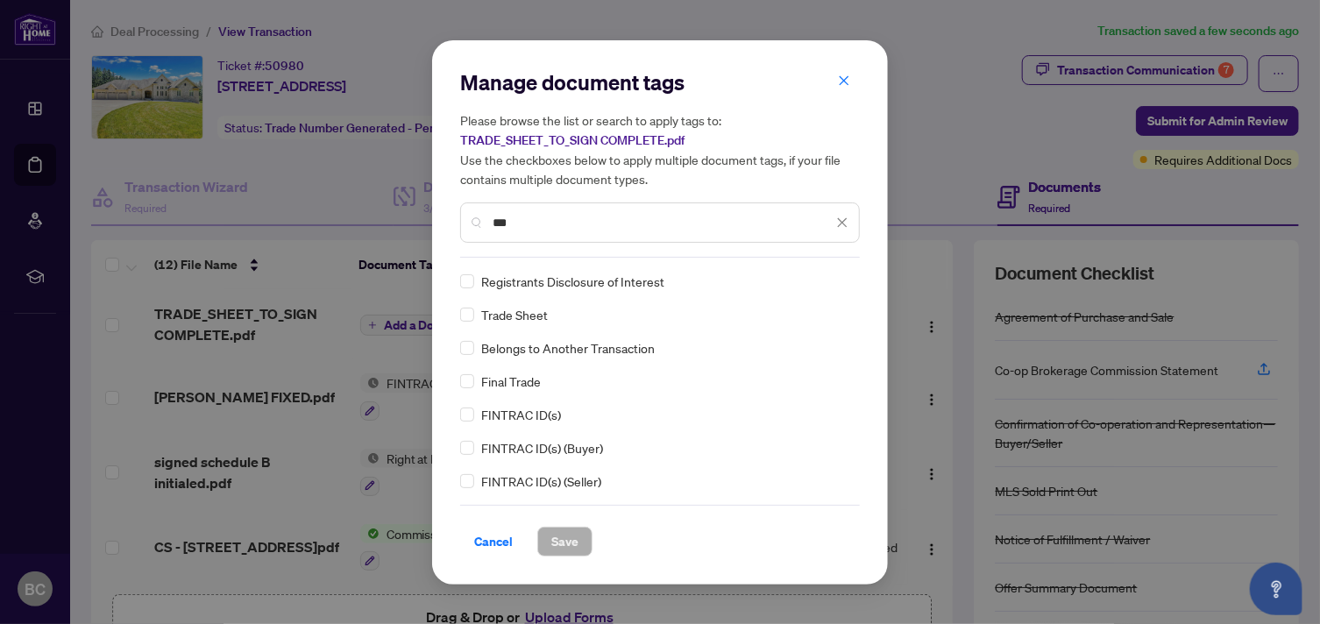
type input "***"
click at [571, 541] on span "Save" at bounding box center [564, 542] width 27 height 28
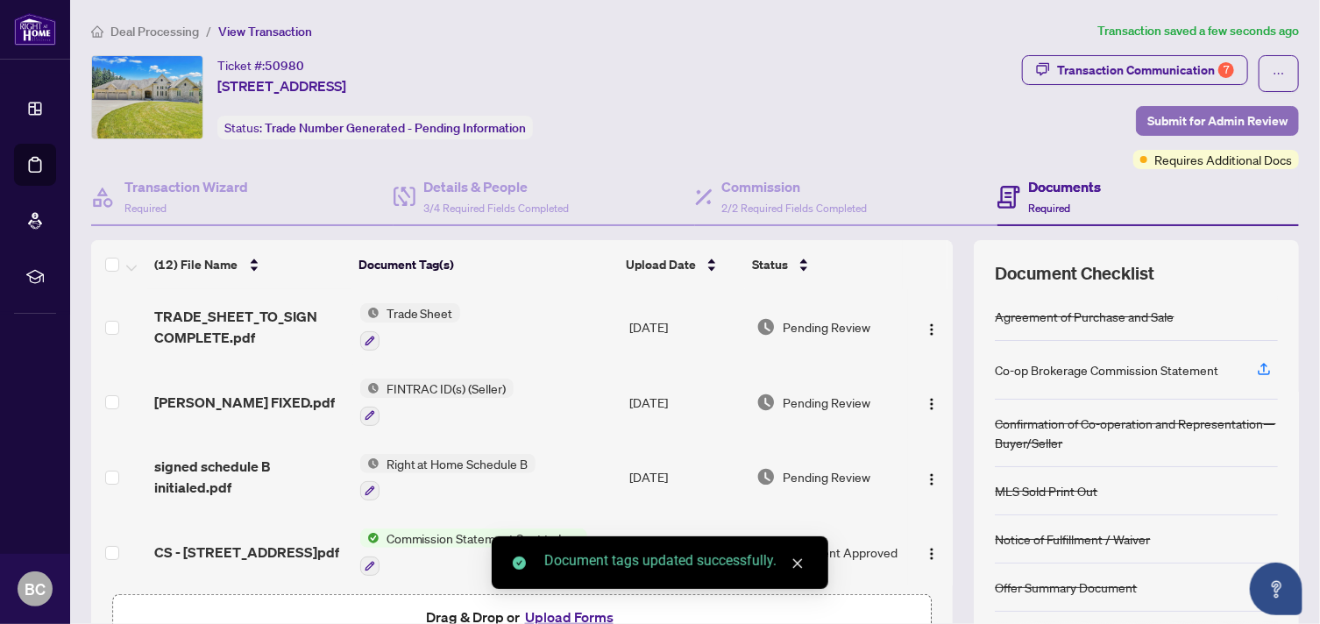
click at [1237, 120] on span "Submit for Admin Review" at bounding box center [1217, 121] width 140 height 28
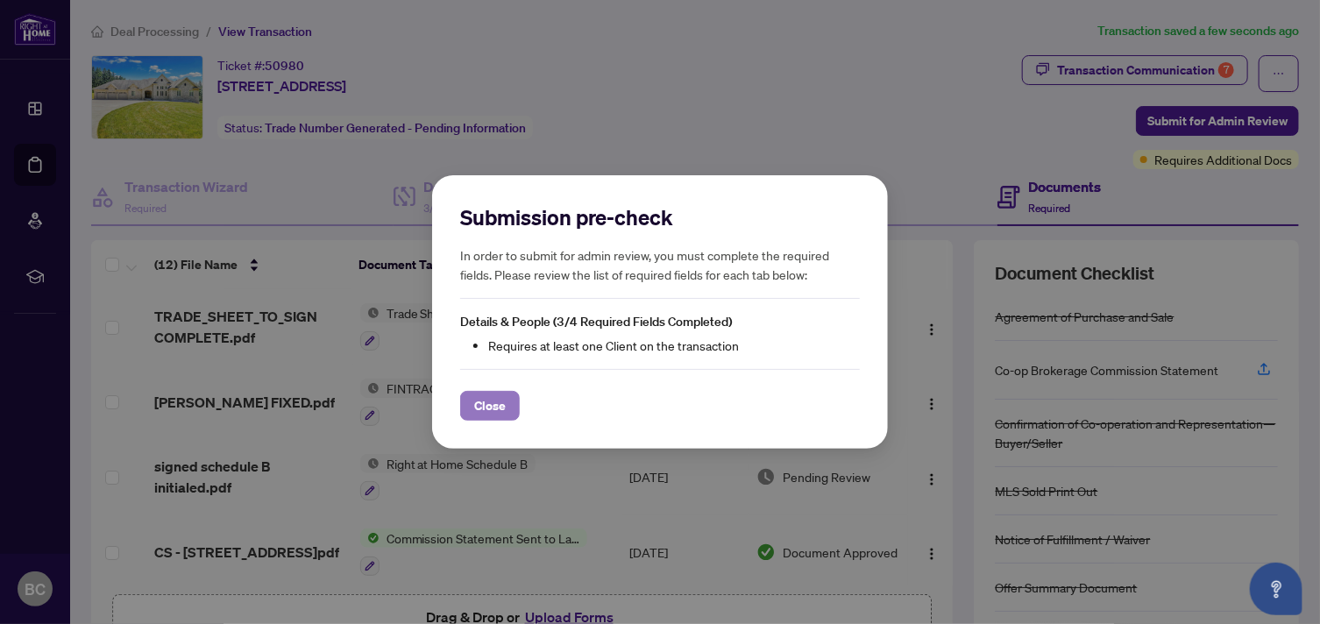
click at [499, 397] on span "Close" at bounding box center [490, 406] width 32 height 28
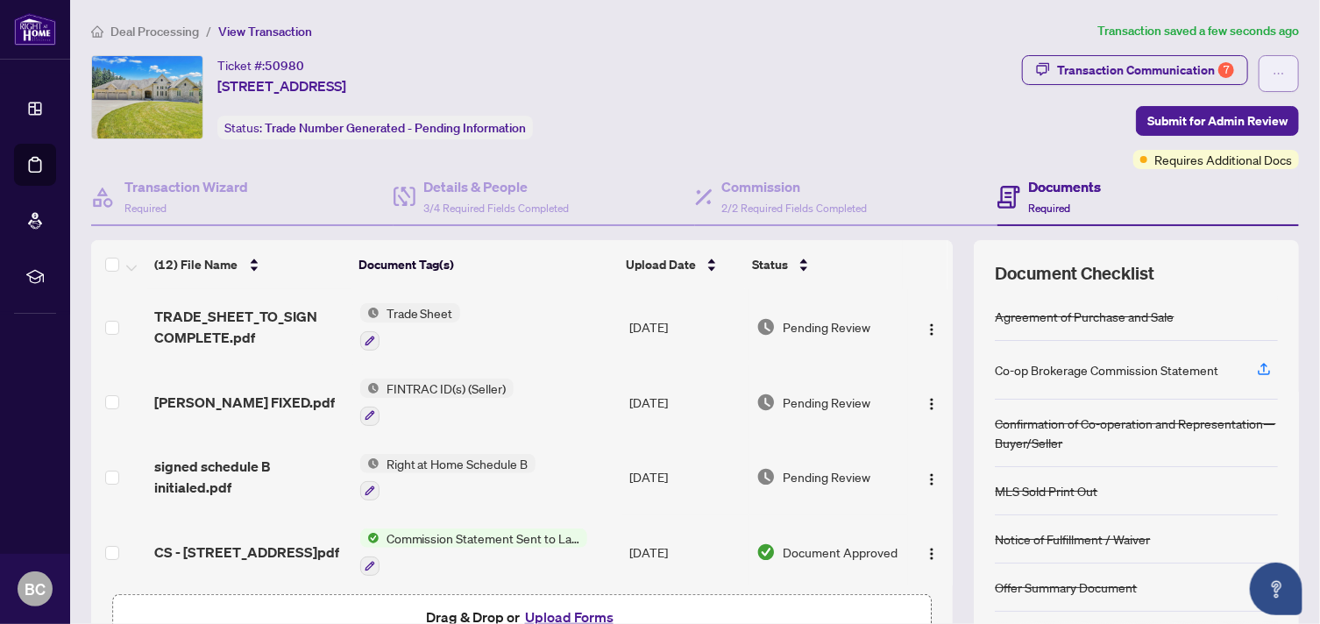
click at [1272, 69] on icon "ellipsis" at bounding box center [1278, 73] width 12 height 12
click at [821, 43] on div "Deal Processing / View Transaction Transaction saved a few seconds ago Ticket #…" at bounding box center [695, 367] width 1222 height 692
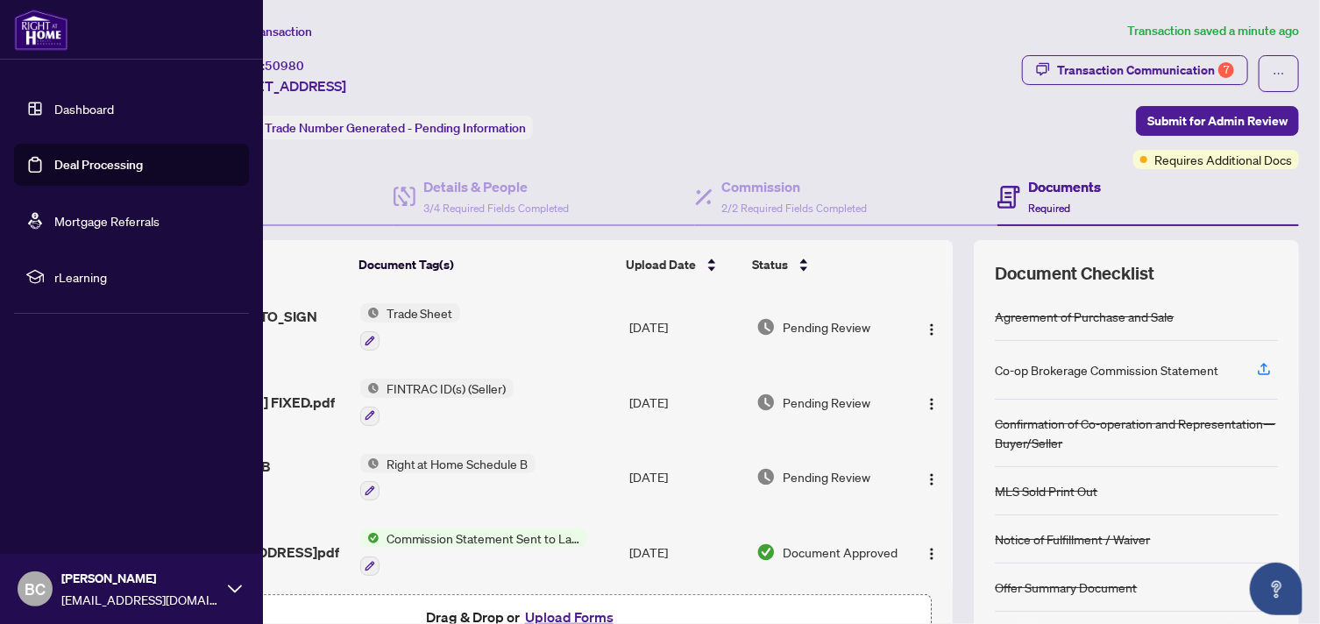
click at [34, 582] on span "BC" at bounding box center [35, 589] width 21 height 25
click at [60, 490] on span "Logout" at bounding box center [70, 485] width 39 height 28
